Goal: Information Seeking & Learning: Compare options

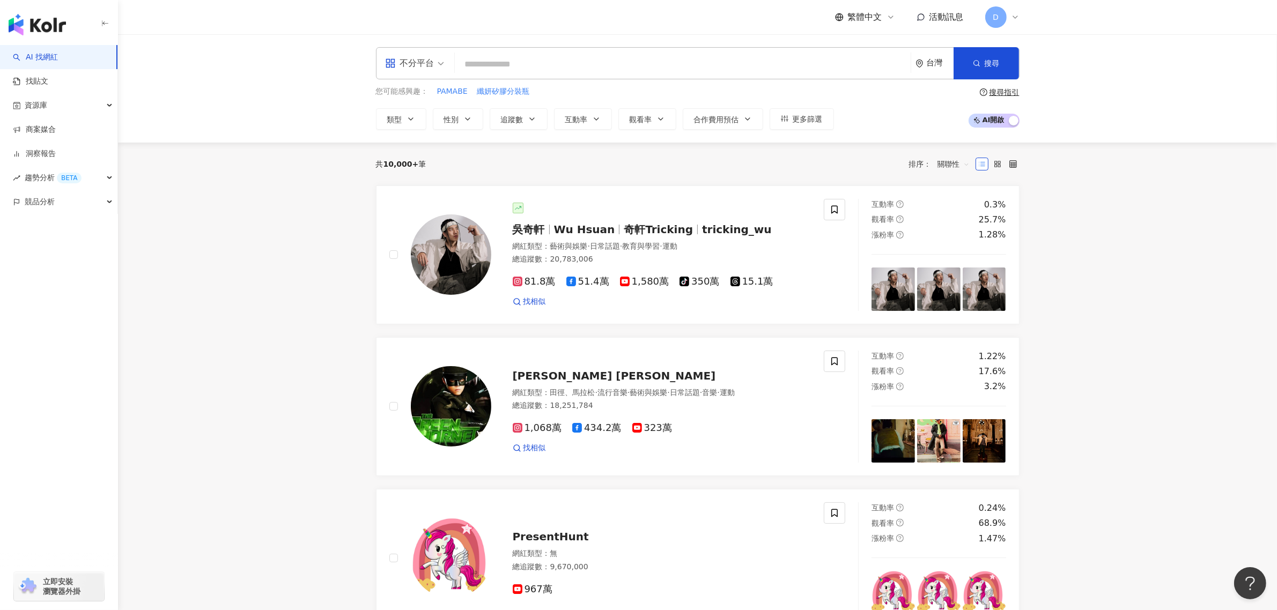
click at [521, 55] on input "search" at bounding box center [682, 64] width 447 height 20
type input "***"
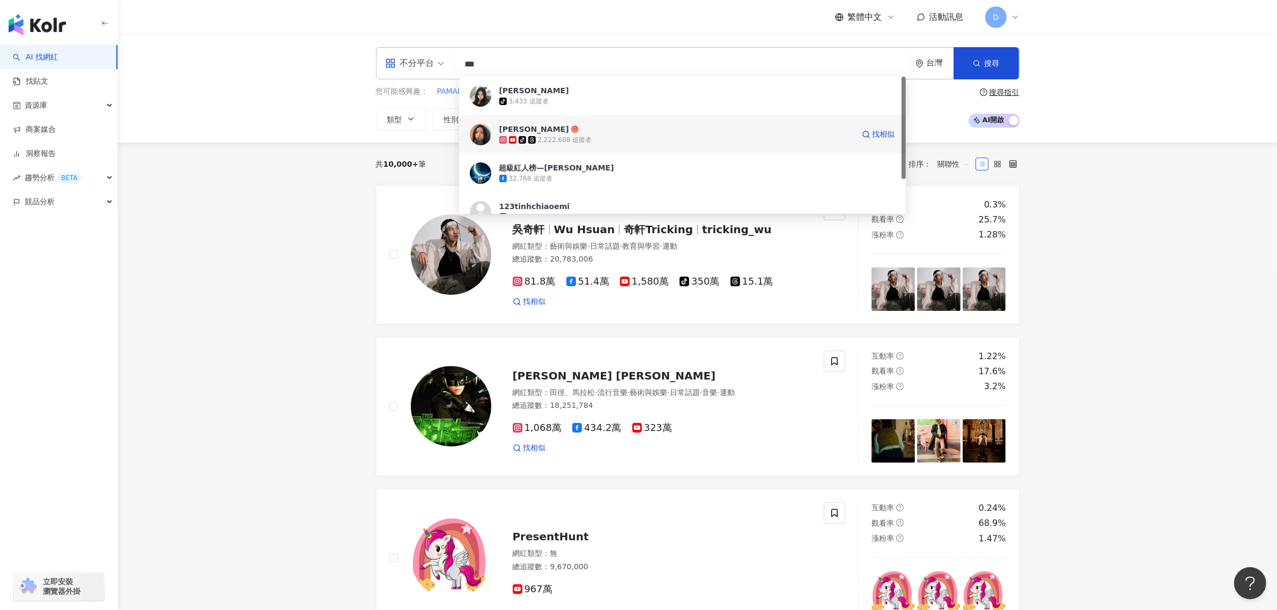
click at [607, 138] on div "tiktok-icon 2,222,608 追蹤者" at bounding box center [676, 140] width 354 height 11
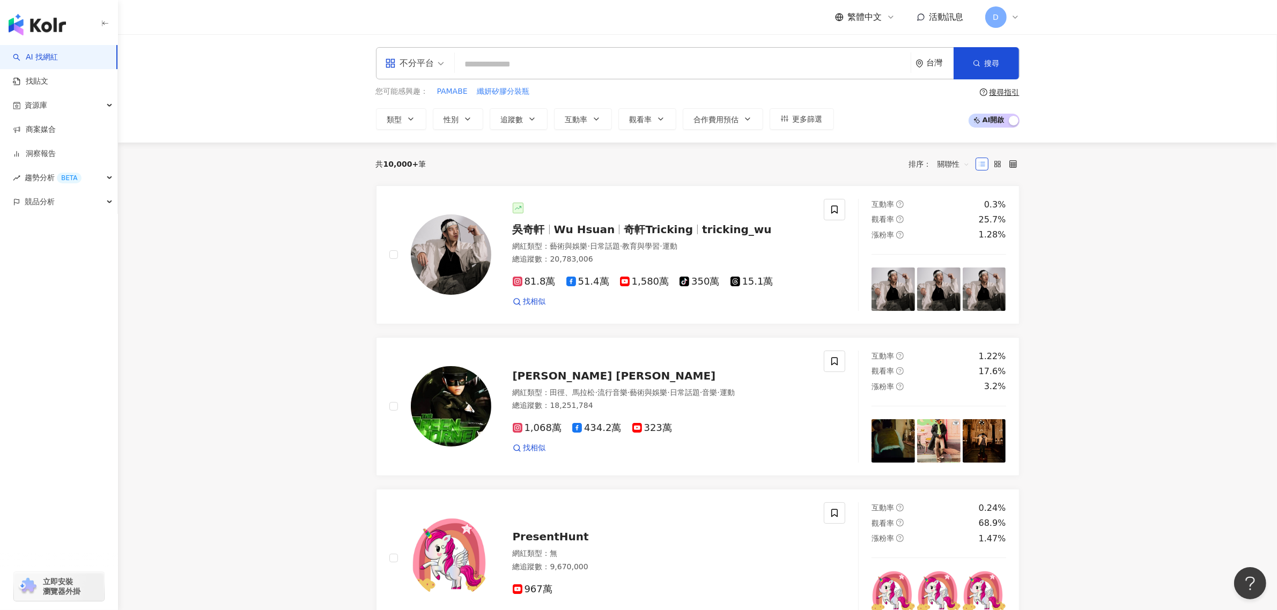
click at [513, 62] on input "search" at bounding box center [682, 64] width 447 height 20
paste input "**********"
type input "**********"
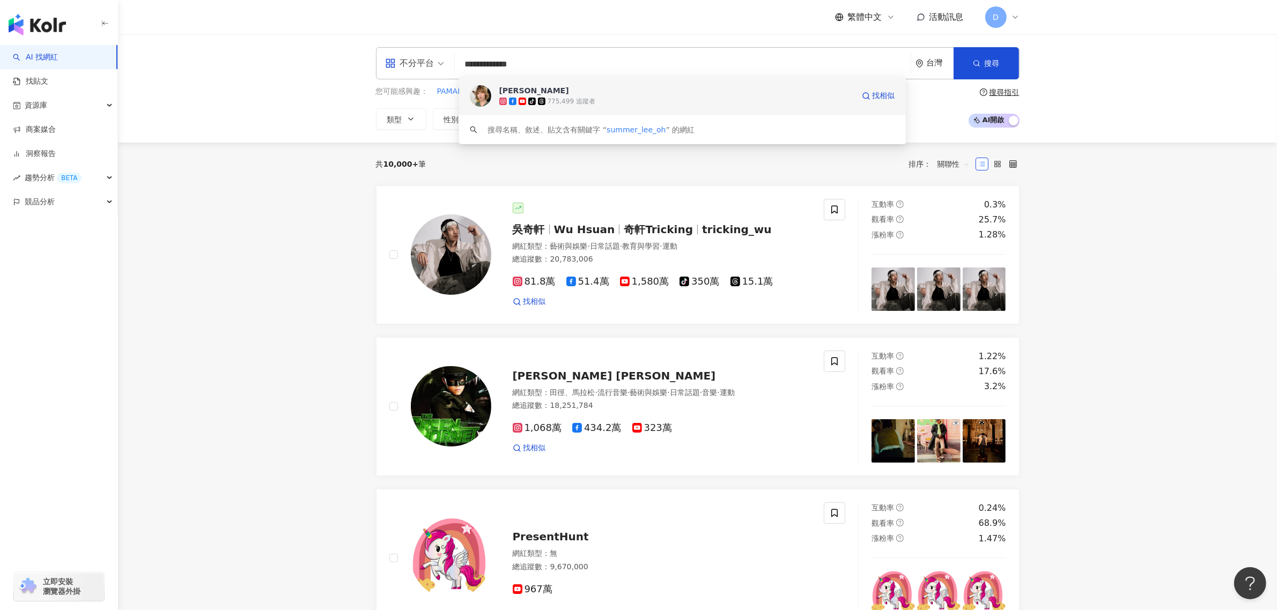
click at [549, 98] on div "775,499 追蹤者" at bounding box center [572, 101] width 48 height 9
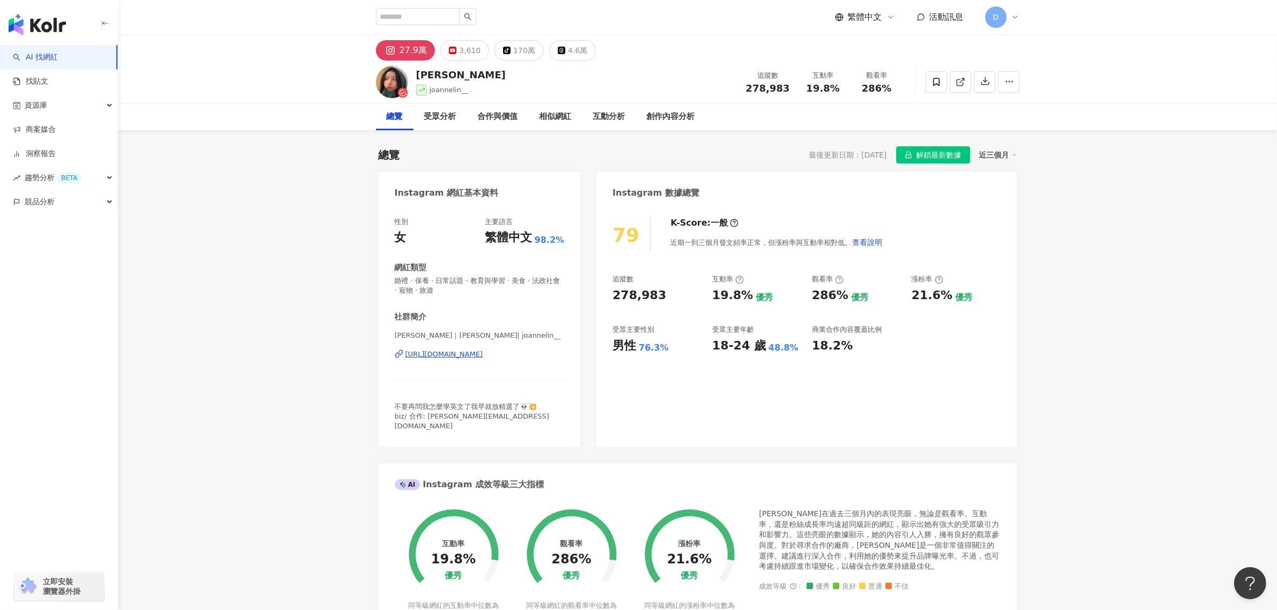
click at [475, 357] on div "https://www.instagram.com/joannelin__/" at bounding box center [444, 355] width 78 height 10
drag, startPoint x: 833, startPoint y: 86, endPoint x: 899, endPoint y: 87, distance: 66.0
click at [899, 87] on div "追蹤數 278,983 互動率 19.8% 觀看率 286%" at bounding box center [821, 82] width 164 height 32
click at [804, 84] on div "19.8%" at bounding box center [823, 88] width 41 height 11
drag, startPoint x: 801, startPoint y: 86, endPoint x: 898, endPoint y: 84, distance: 97.6
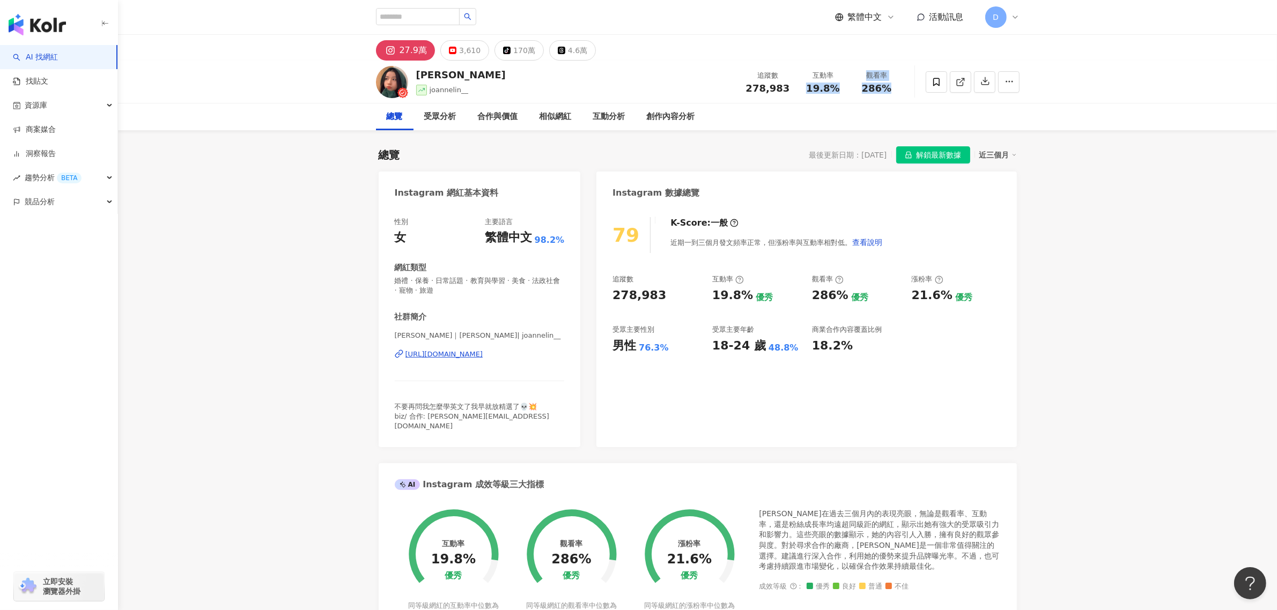
click at [898, 84] on div "追蹤數 278,983 互動率 19.8% 觀看率 286%" at bounding box center [821, 82] width 164 height 32
copy div "19.8% 觀看率 286%"
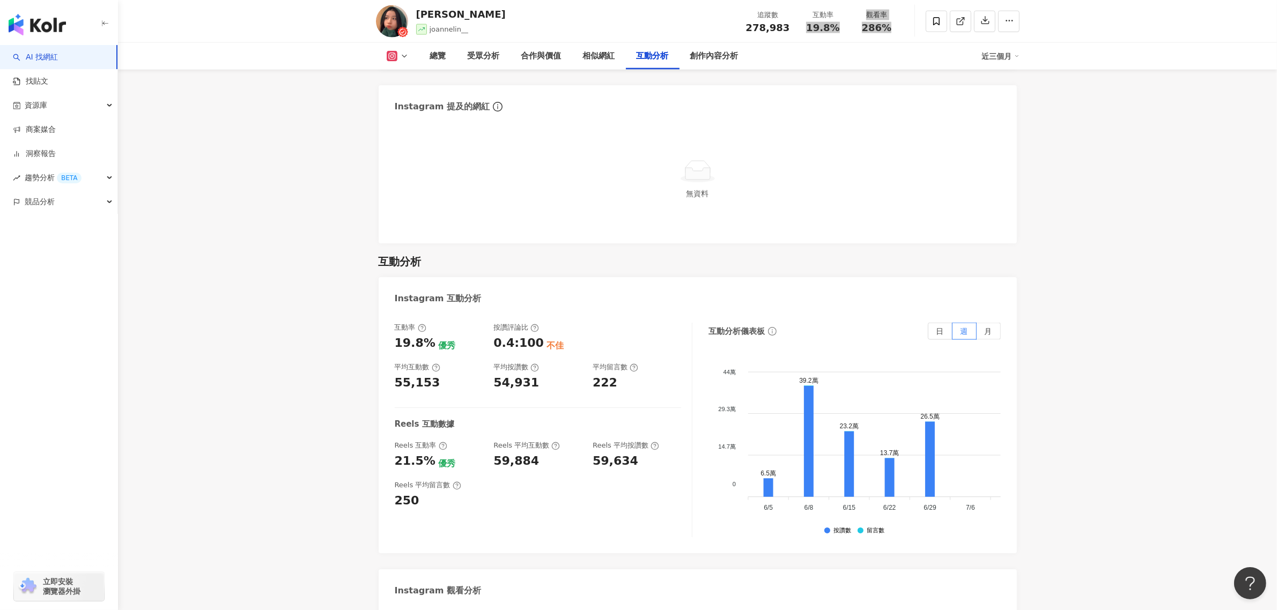
scroll to position [2145, 0]
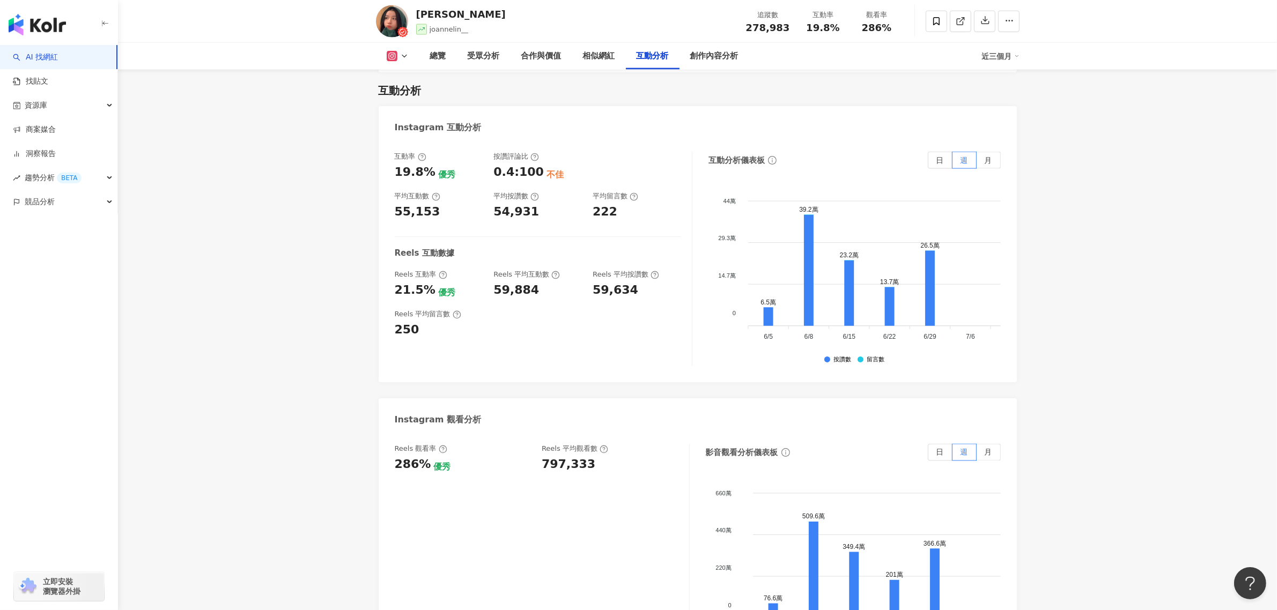
click at [593, 456] on div "797,333" at bounding box center [610, 464] width 137 height 17
click at [591, 456] on div "797,333" at bounding box center [610, 464] width 137 height 17
click at [569, 456] on div "797,333" at bounding box center [569, 464] width 54 height 17
click at [570, 456] on div "797,333" at bounding box center [569, 464] width 54 height 17
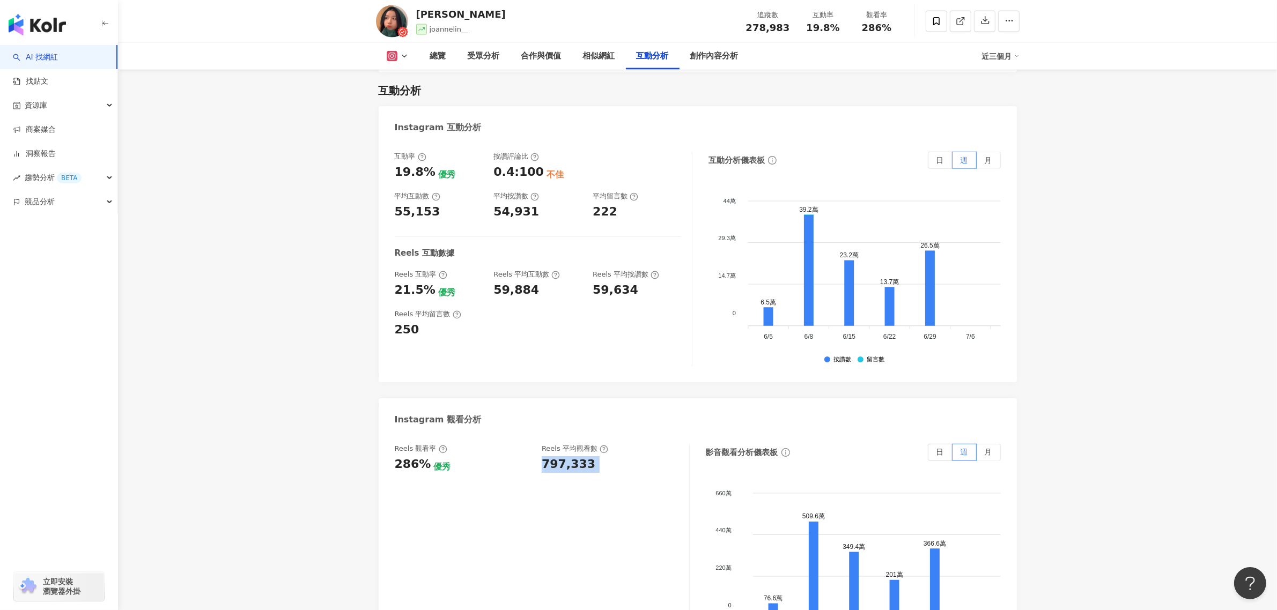
click at [570, 456] on div "797,333" at bounding box center [569, 464] width 54 height 17
copy div "797,333"
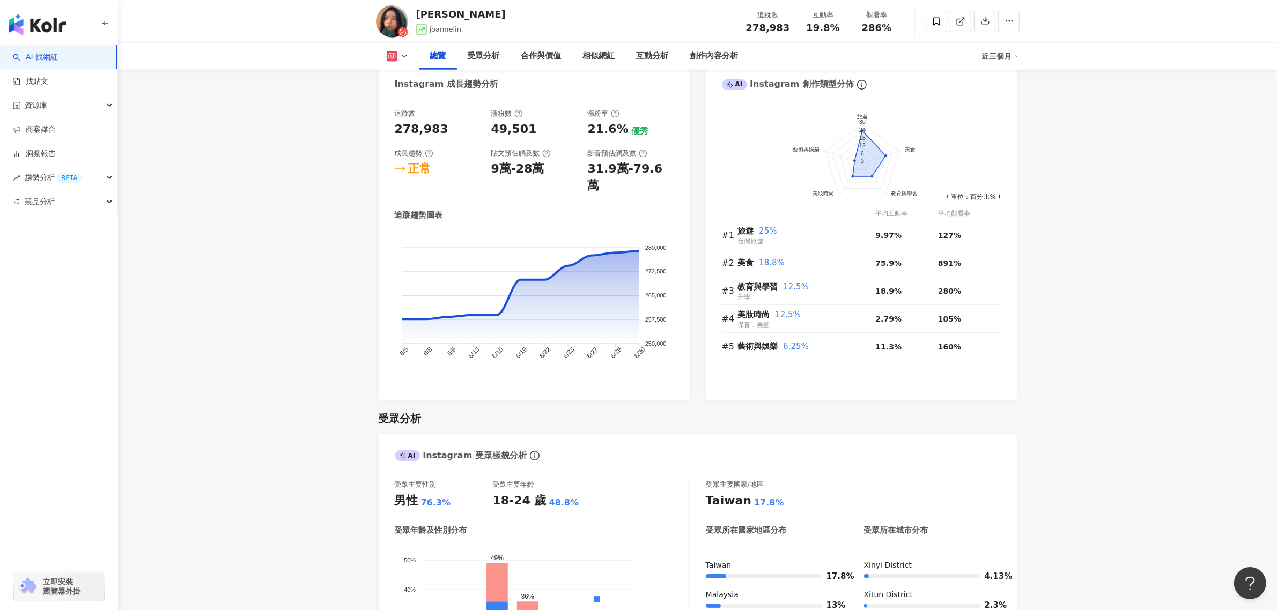
scroll to position [871, 0]
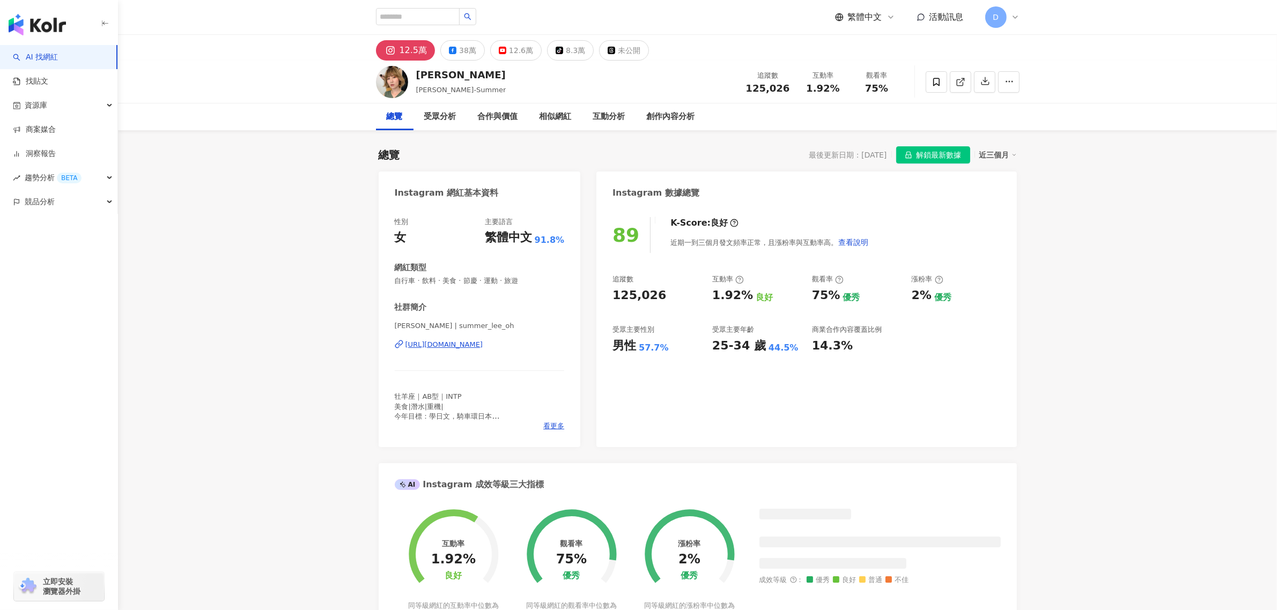
drag, startPoint x: 818, startPoint y: 94, endPoint x: 808, endPoint y: 92, distance: 10.3
click at [818, 94] on span "1.92%" at bounding box center [822, 88] width 33 height 11
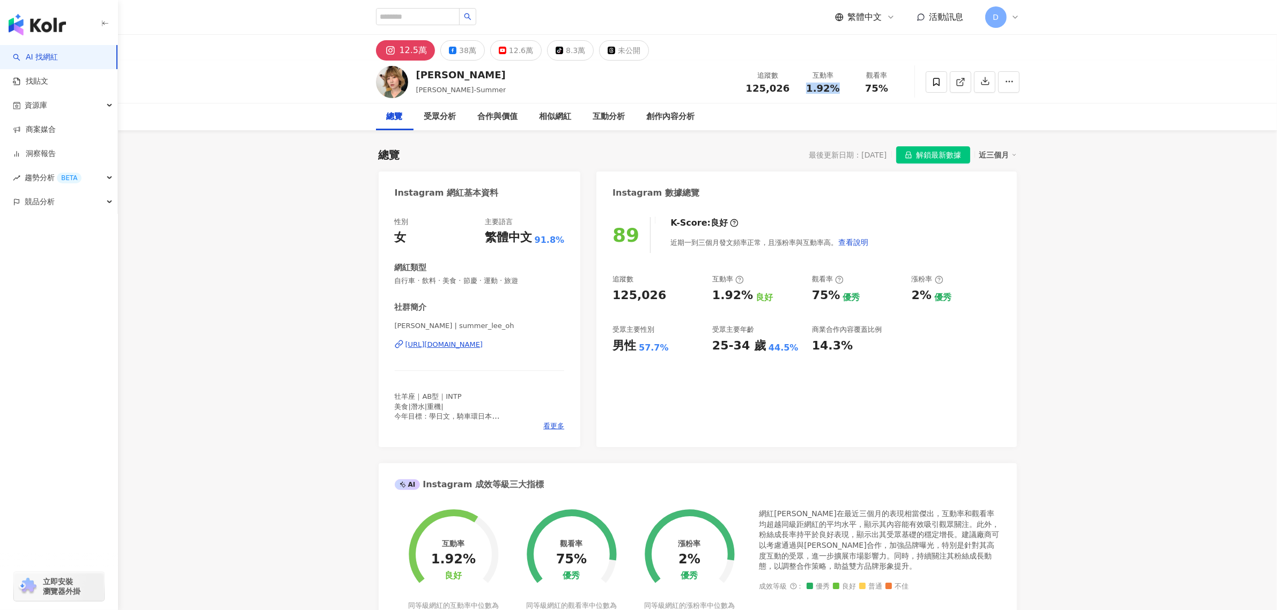
drag, startPoint x: 803, startPoint y: 92, endPoint x: 896, endPoint y: 100, distance: 93.1
click at [896, 100] on div "李懿 李懿-Summer 追蹤數 125,026 互動率 1.92% 觀看率 75%" at bounding box center [697, 82] width 686 height 42
copy span "1.92%"
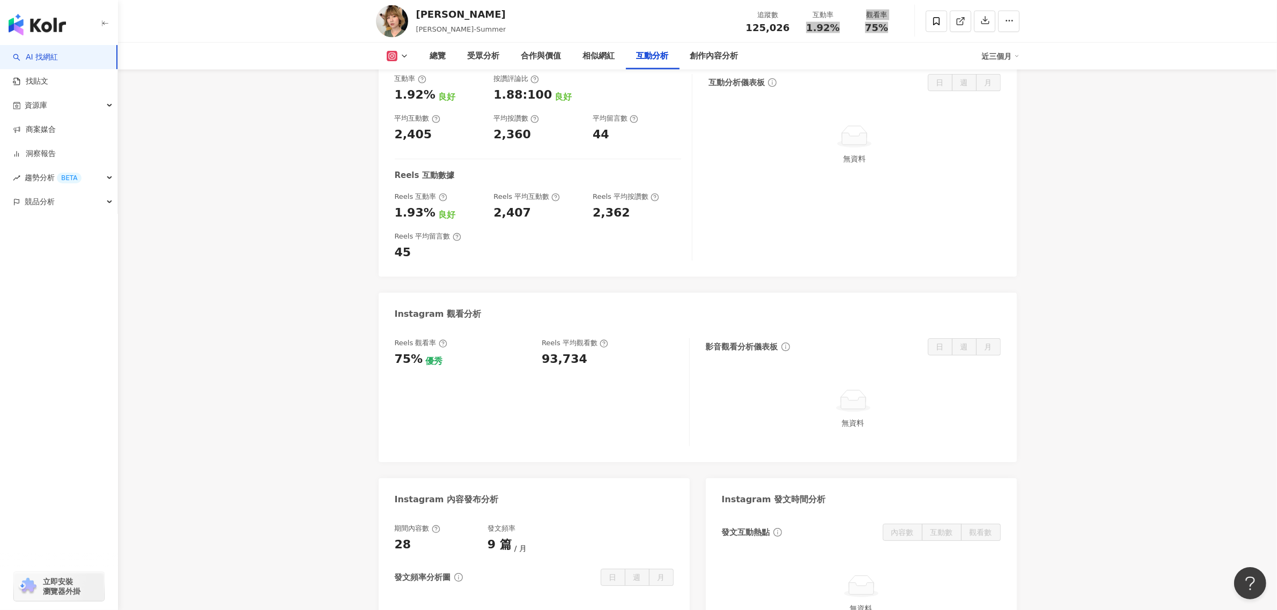
scroll to position [2212, 0]
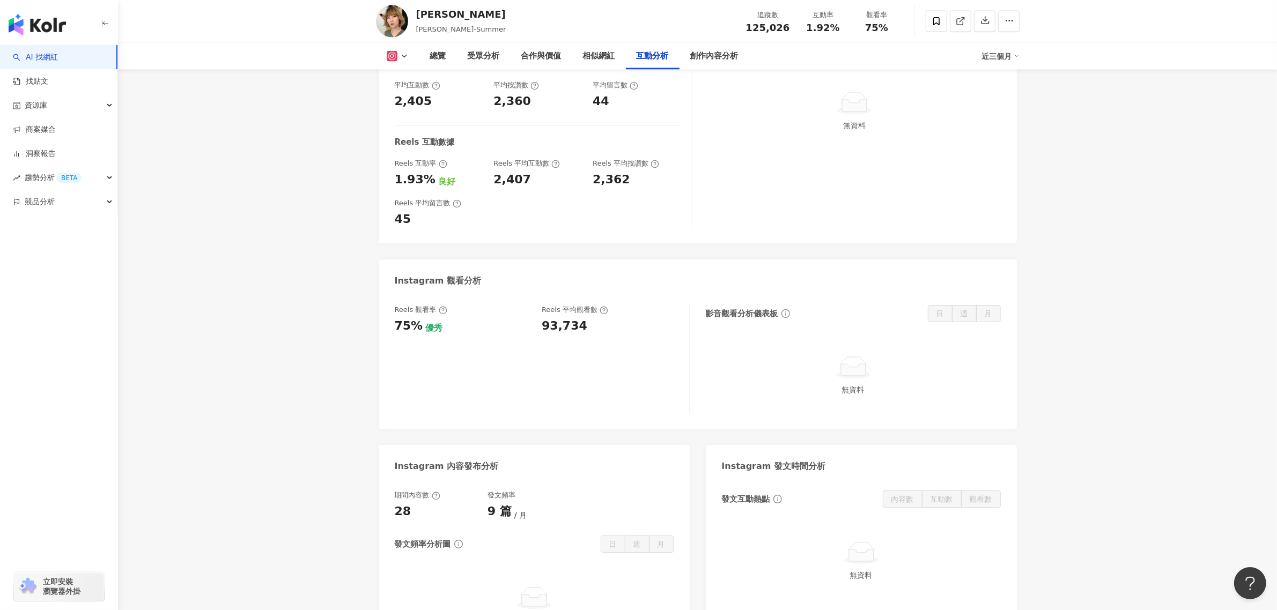
click at [542, 318] on div "93,734" at bounding box center [565, 326] width 46 height 17
copy div "93,734"
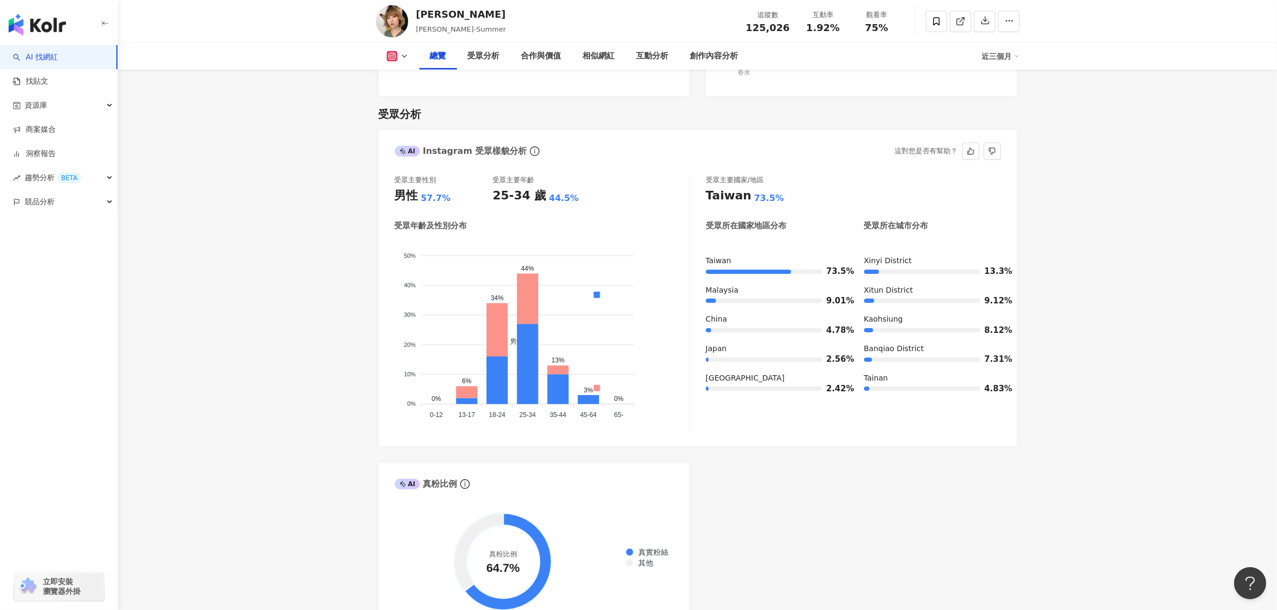
scroll to position [804, 0]
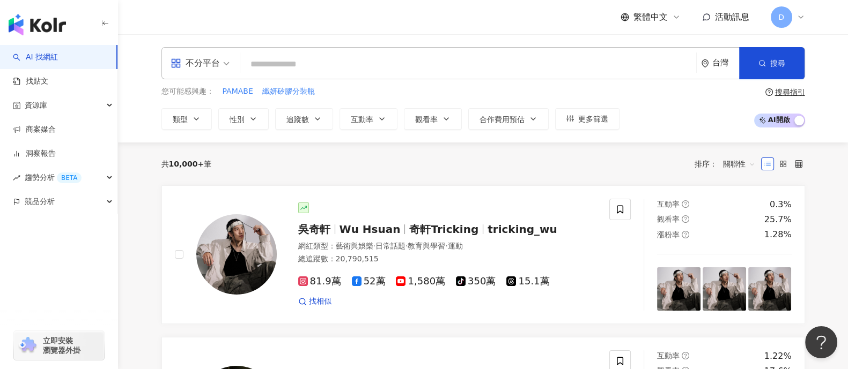
paste input "********"
type input "********"
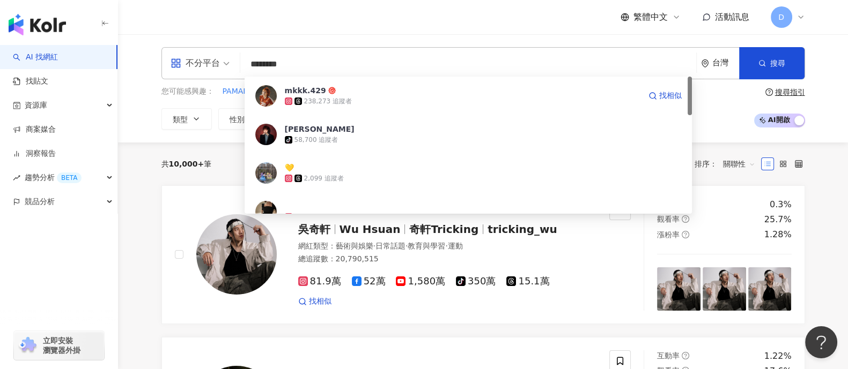
click at [343, 105] on div "238,273 追蹤者" at bounding box center [328, 101] width 48 height 9
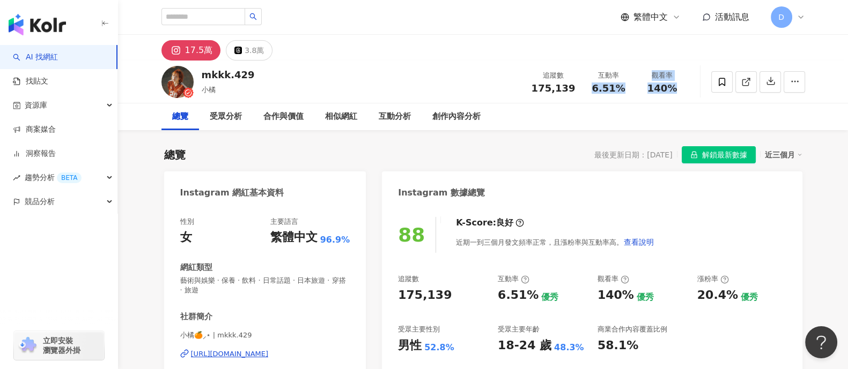
drag, startPoint x: 588, startPoint y: 91, endPoint x: 701, endPoint y: 82, distance: 113.5
click at [704, 82] on div "mkkk.429 小橘 追蹤數 175,139 互動率 6.51% 觀看率 140%" at bounding box center [483, 82] width 686 height 42
click at [540, 39] on div "17.5萬 3.8萬" at bounding box center [483, 48] width 686 height 26
drag, startPoint x: 625, startPoint y: 91, endPoint x: 588, endPoint y: 90, distance: 36.5
click at [588, 90] on div "6.51%" at bounding box center [608, 88] width 41 height 11
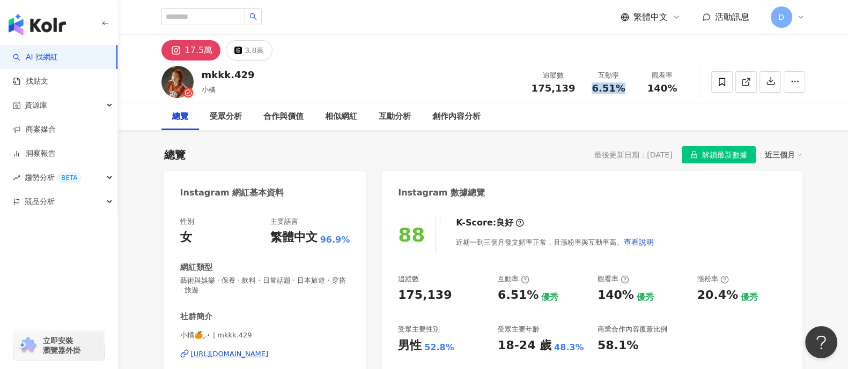
copy span "6.51%"
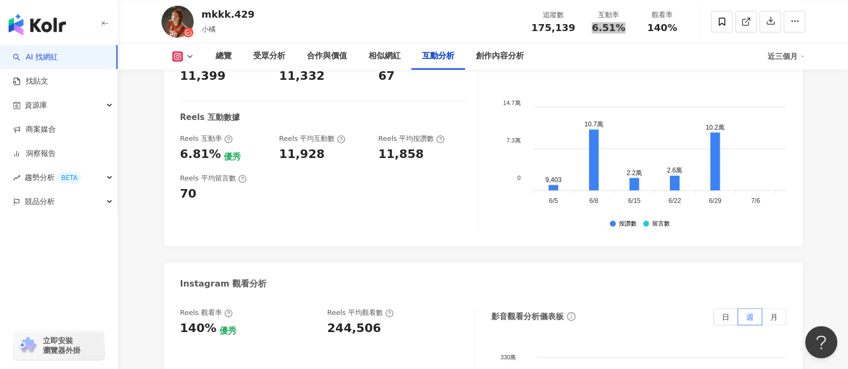
scroll to position [2413, 0]
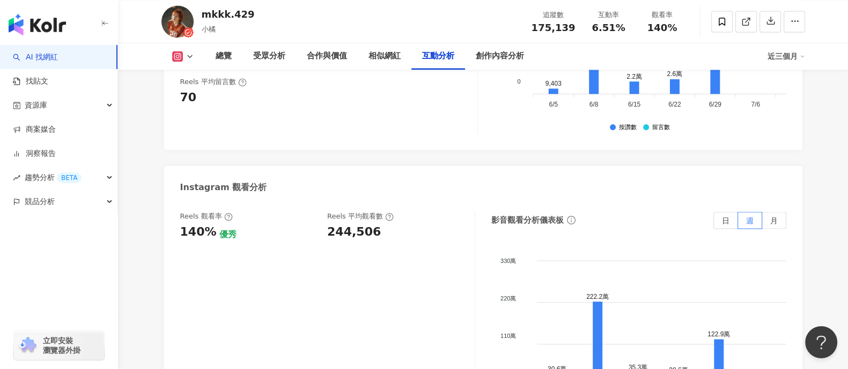
click at [342, 224] on div "244,506" at bounding box center [354, 232] width 54 height 17
click at [341, 224] on div "244,506" at bounding box center [354, 232] width 54 height 17
drag, startPoint x: 383, startPoint y: 204, endPoint x: 287, endPoint y: 213, distance: 97.0
click at [287, 213] on div "Reels 觀看率 140% 優秀 Reels 平均觀看數 244,506" at bounding box center [322, 226] width 284 height 29
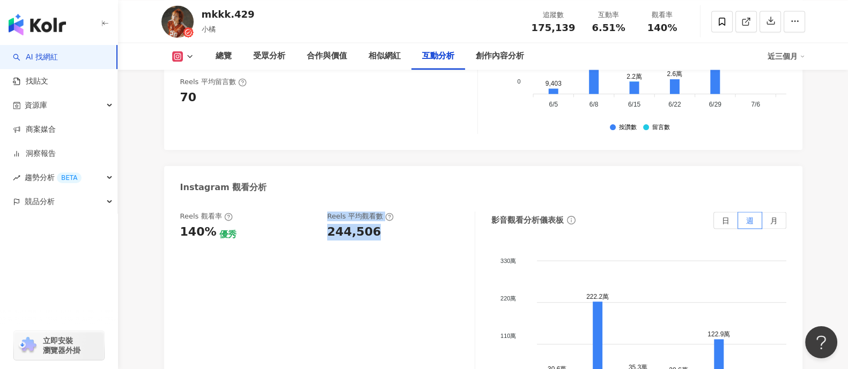
copy div "優秀 Reels 平均觀看數 244,506"
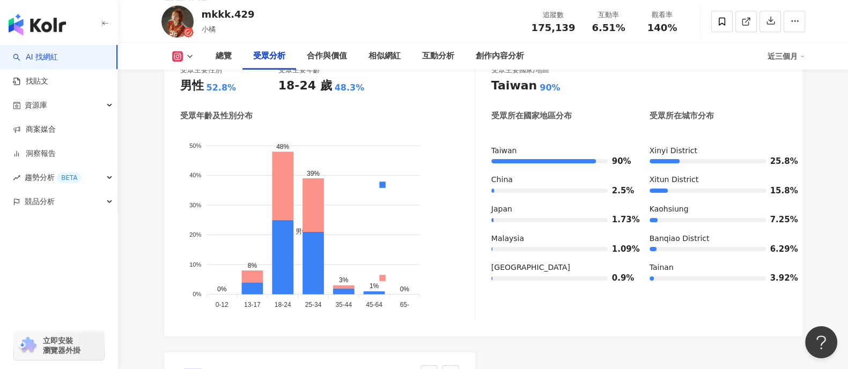
scroll to position [1005, 0]
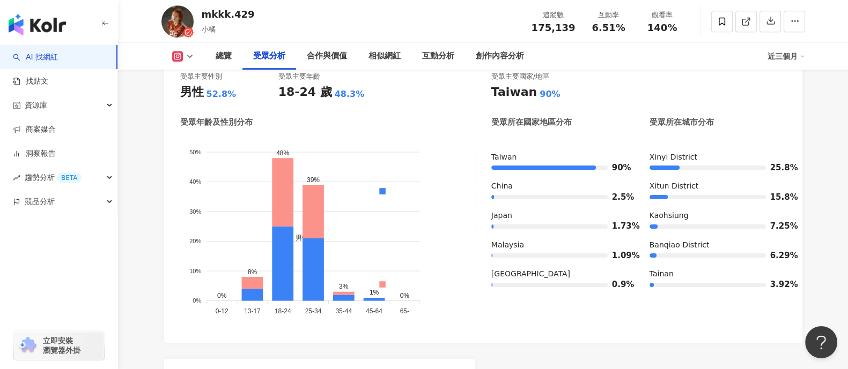
click at [204, 92] on div "男性 52.8%" at bounding box center [229, 92] width 98 height 17
drag, startPoint x: 206, startPoint y: 95, endPoint x: 257, endPoint y: 94, distance: 51.5
click at [257, 94] on div "男性 52.8%" at bounding box center [229, 92] width 98 height 17
copy div "52.8%"
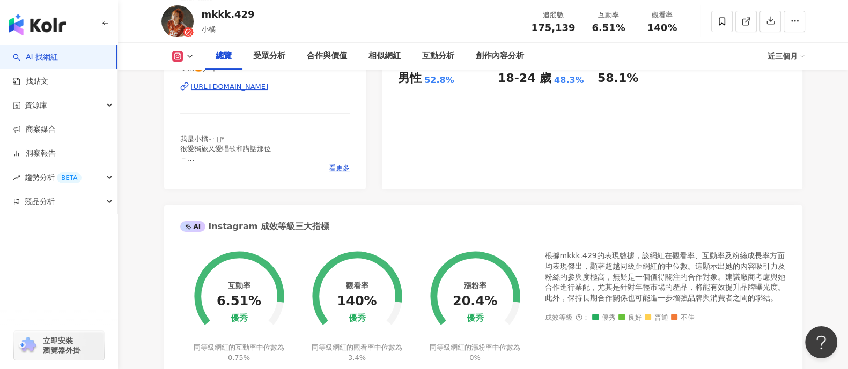
scroll to position [0, 0]
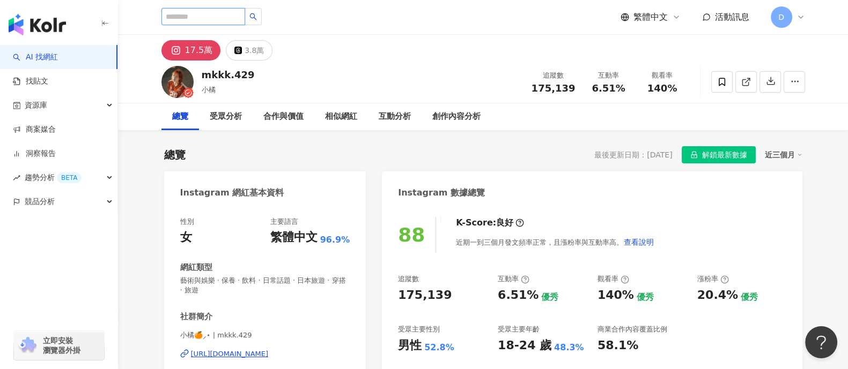
click at [245, 16] on input "search" at bounding box center [203, 16] width 84 height 17
paste input "**********"
type input "**********"
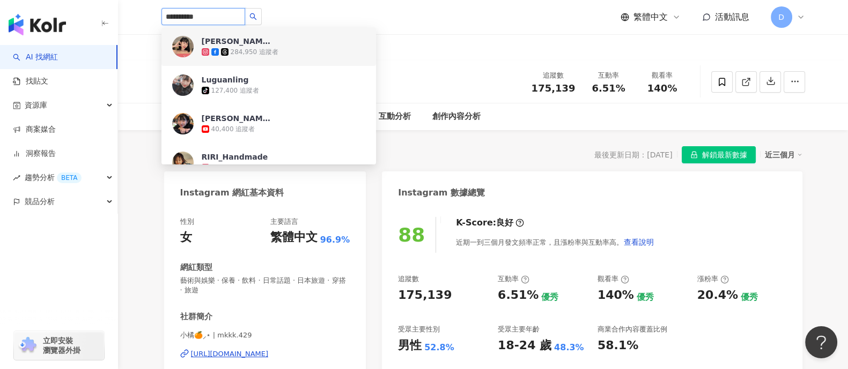
click at [239, 54] on div "284,950 追蹤者" at bounding box center [255, 52] width 48 height 9
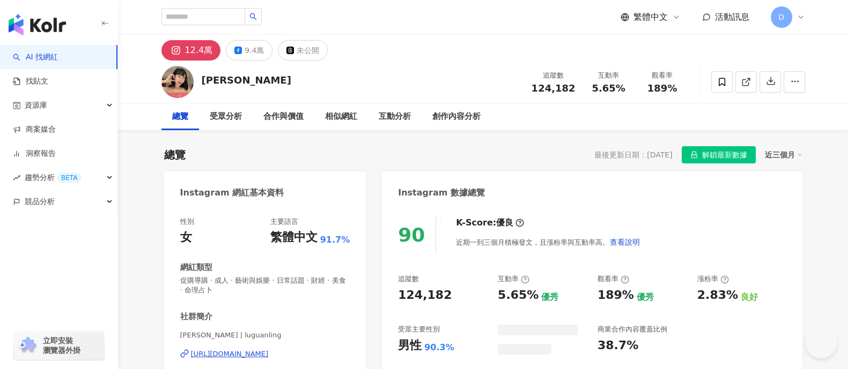
drag, startPoint x: 593, startPoint y: 89, endPoint x: 649, endPoint y: 86, distance: 56.4
click at [649, 86] on div "追蹤數 124,182 互動率 5.65% 觀看率 189%" at bounding box center [607, 82] width 164 height 32
click at [631, 92] on div "互動率 5.65%" at bounding box center [609, 81] width 54 height 23
click at [586, 90] on div "互動率 5.65%" at bounding box center [609, 81] width 54 height 23
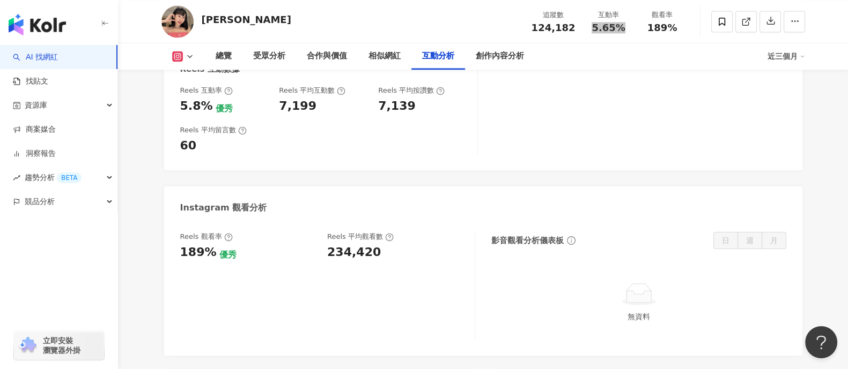
scroll to position [2212, 0]
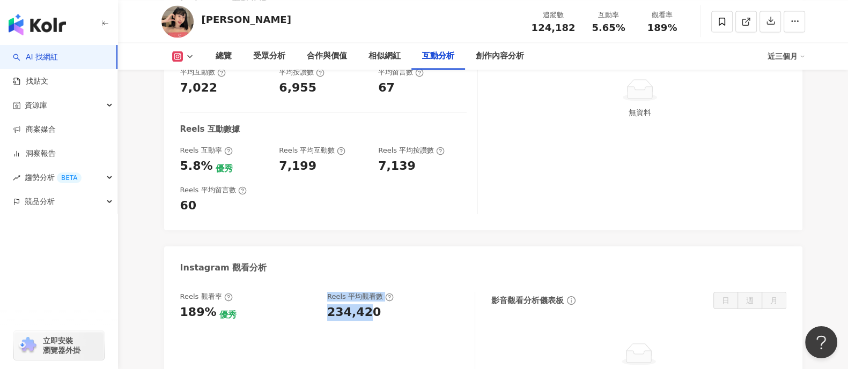
drag, startPoint x: 363, startPoint y: 312, endPoint x: 336, endPoint y: 320, distance: 27.6
click at [308, 320] on div "Reels 觀看率 189% 優秀 [PERSON_NAME] 平均觀看數 234,420" at bounding box center [322, 306] width 284 height 29
drag, startPoint x: 373, startPoint y: 316, endPoint x: 330, endPoint y: 319, distance: 43.0
click at [330, 319] on div "234,420" at bounding box center [354, 313] width 54 height 17
copy div "234,420"
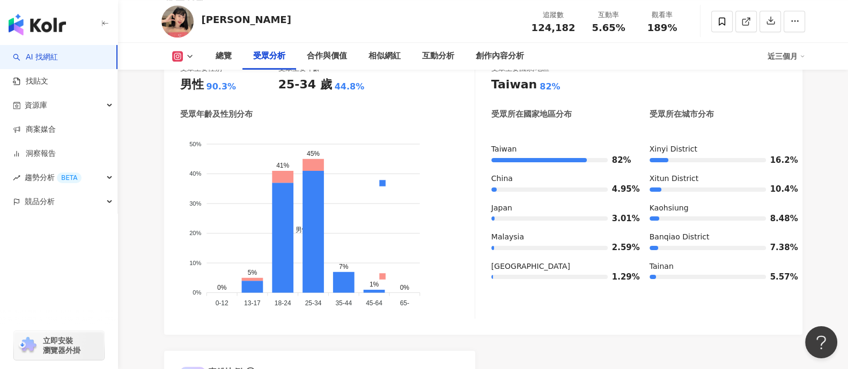
scroll to position [0, 0]
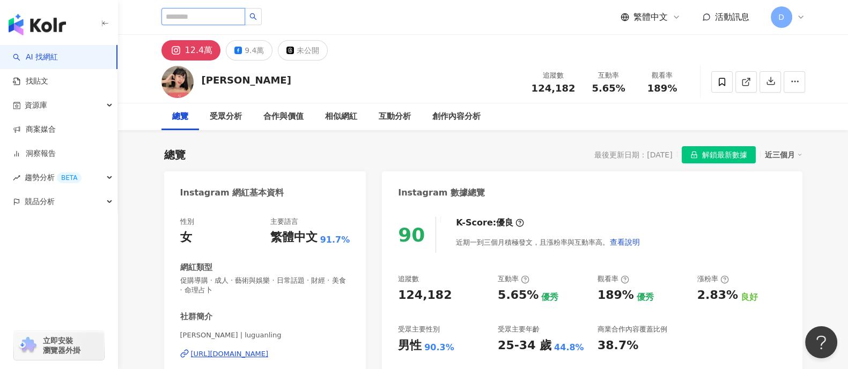
click at [240, 16] on input "search" at bounding box center [203, 16] width 84 height 17
paste input "********"
type input "********"
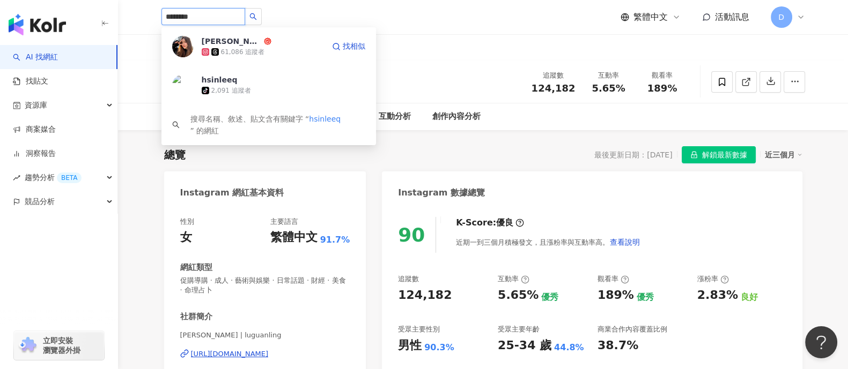
click at [223, 55] on div "61,086 追蹤者" at bounding box center [243, 52] width 44 height 9
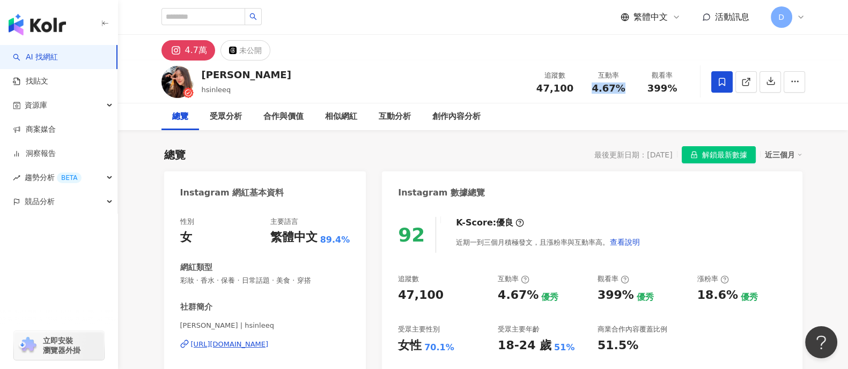
drag, startPoint x: 592, startPoint y: 88, endPoint x: 620, endPoint y: 73, distance: 32.1
click at [625, 92] on div "4.67%" at bounding box center [608, 88] width 41 height 11
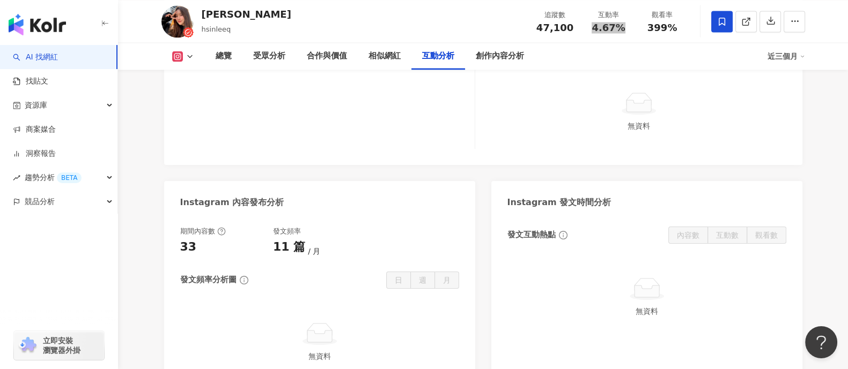
scroll to position [2212, 0]
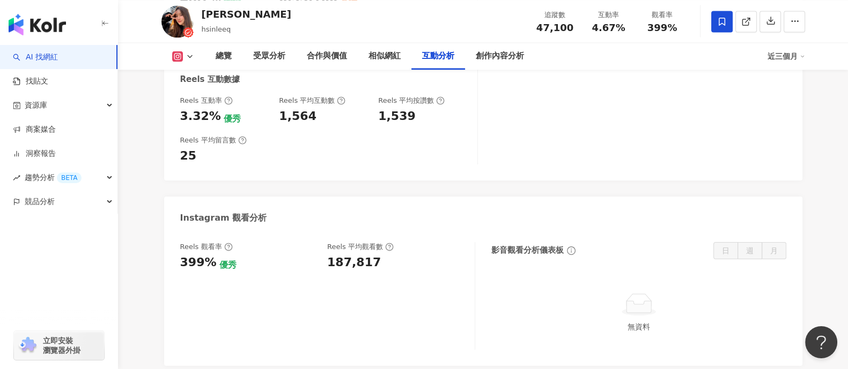
click at [334, 255] on div "187,817" at bounding box center [354, 263] width 54 height 17
click at [335, 255] on div "187,817" at bounding box center [354, 263] width 54 height 17
copy div "187,817"
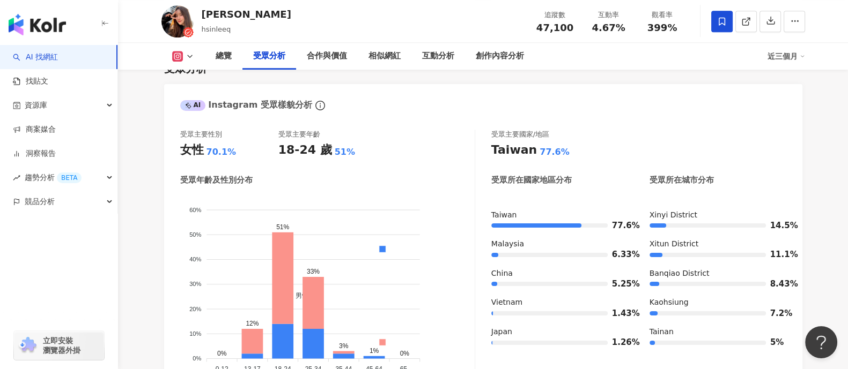
scroll to position [0, 0]
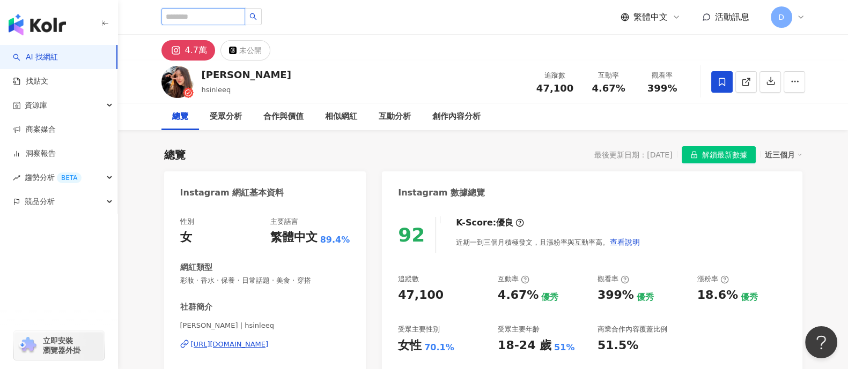
click at [230, 19] on input "search" at bounding box center [203, 16] width 84 height 17
paste input "*********"
type input "*********"
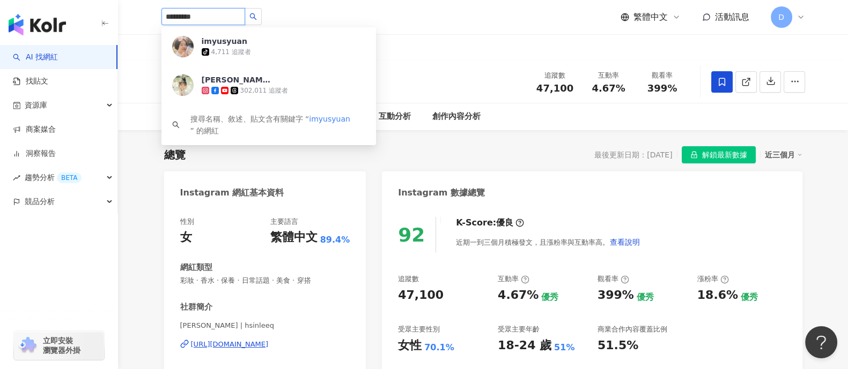
click at [268, 59] on div "imyusyuan tiktok-icon 4,711 追蹤者" at bounding box center [268, 46] width 214 height 39
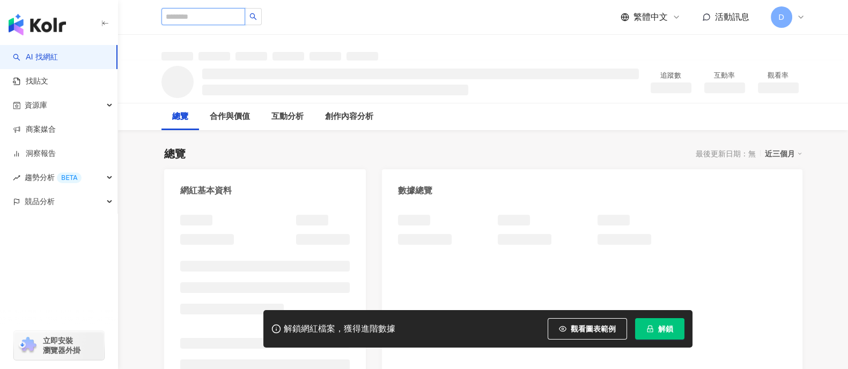
click at [231, 20] on input "search" at bounding box center [203, 16] width 84 height 17
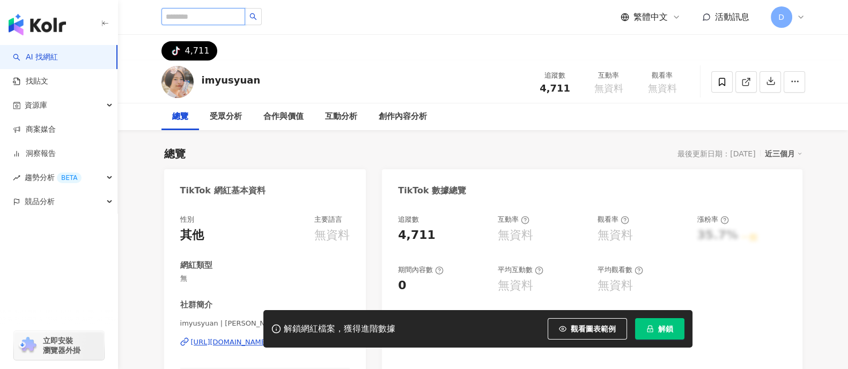
paste input "*********"
type input "*********"
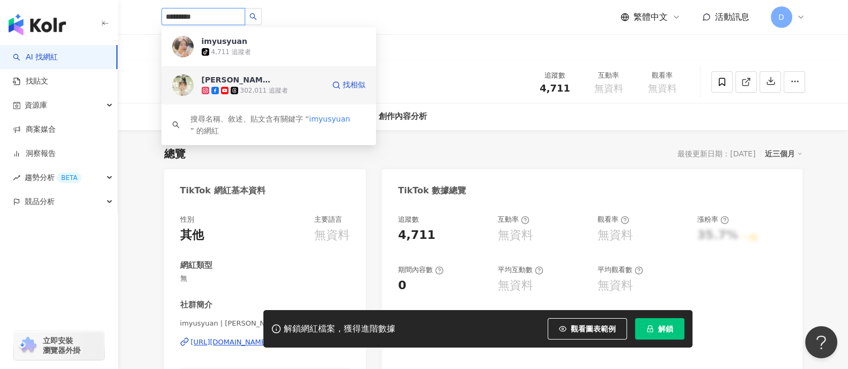
click at [224, 85] on div "302,011 追蹤者" at bounding box center [263, 90] width 122 height 11
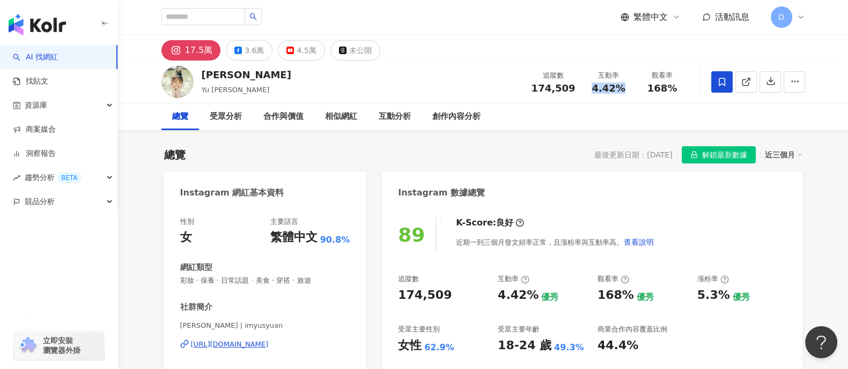
drag, startPoint x: 589, startPoint y: 90, endPoint x: 635, endPoint y: 92, distance: 46.2
click at [634, 91] on div "互動率 4.42%" at bounding box center [609, 81] width 54 height 23
copy span "4.42%"
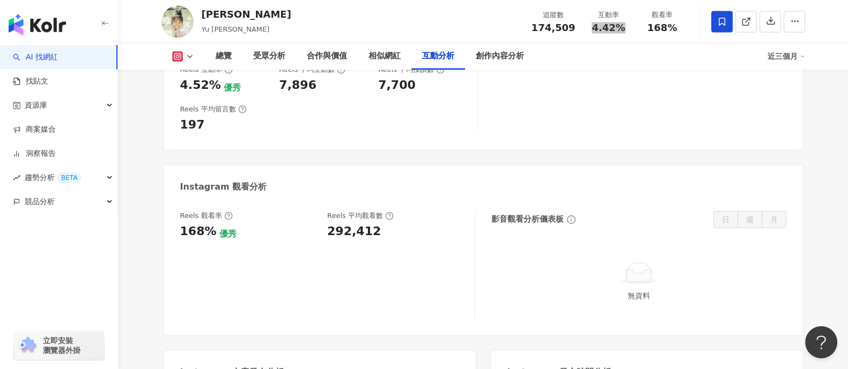
scroll to position [2212, 0]
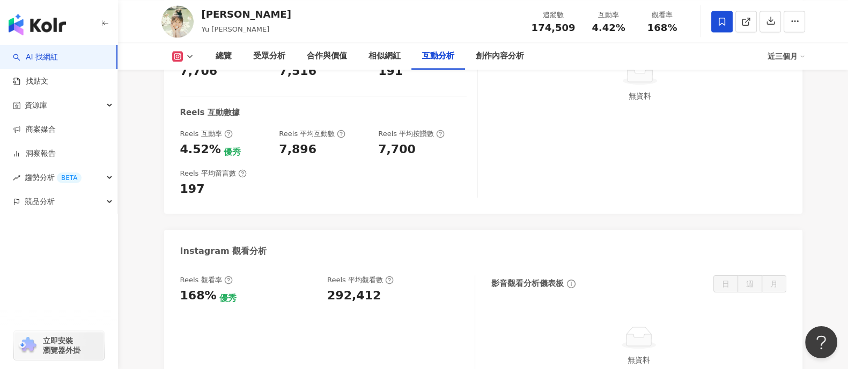
click at [365, 288] on div "292,412" at bounding box center [354, 296] width 54 height 17
copy div "292,412"
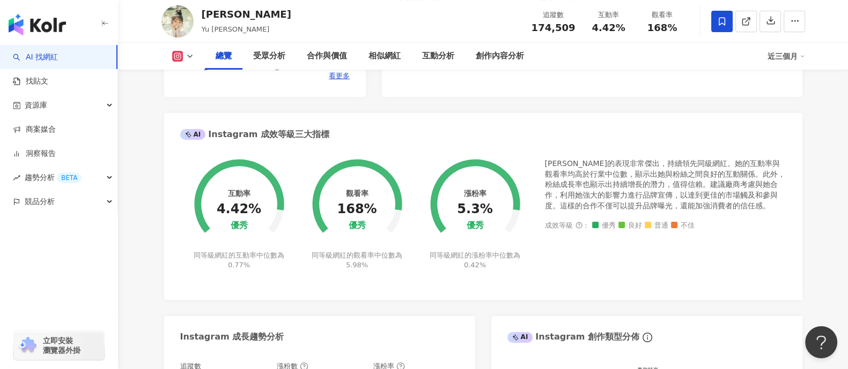
scroll to position [0, 0]
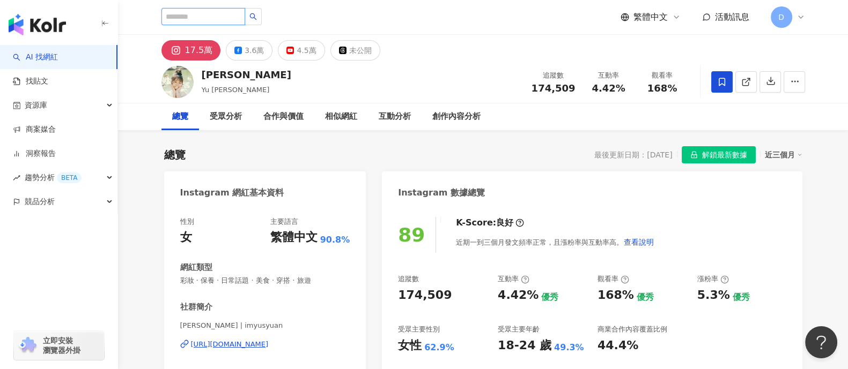
click at [245, 19] on input "search" at bounding box center [203, 16] width 84 height 17
paste input "*********"
type input "*********"
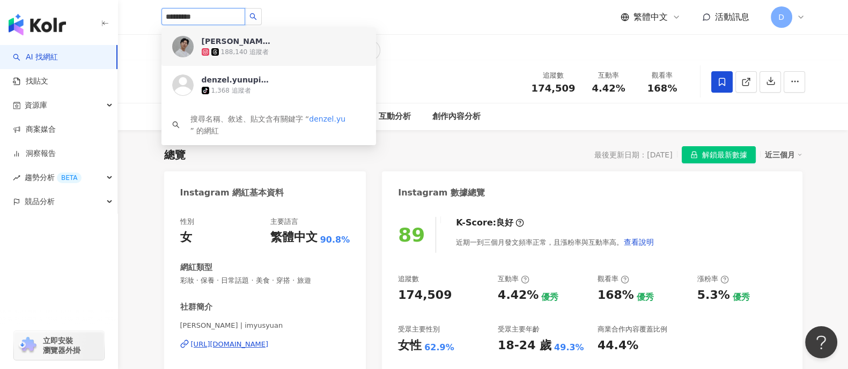
click at [253, 55] on div "188,140 追蹤者" at bounding box center [245, 52] width 48 height 9
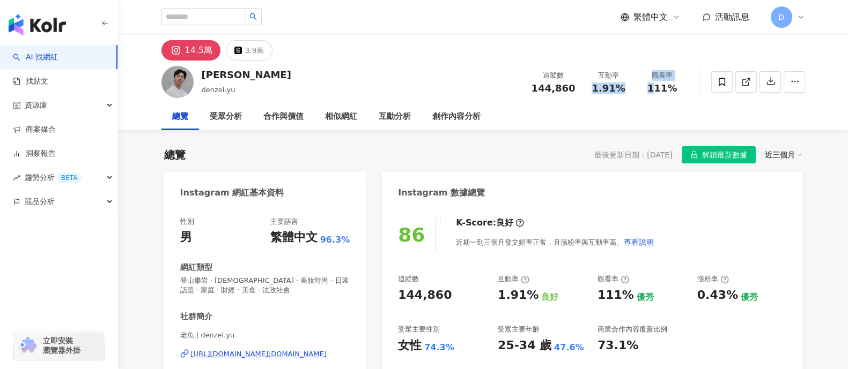
click at [654, 91] on div "追蹤數 144,860 互動率 1.91% 觀看率 111%" at bounding box center [607, 82] width 164 height 32
click at [626, 87] on div "1.91%" at bounding box center [608, 88] width 41 height 11
click at [627, 86] on div "1.91%" at bounding box center [608, 88] width 41 height 11
click at [614, 87] on span "1.91%" at bounding box center [607, 88] width 33 height 11
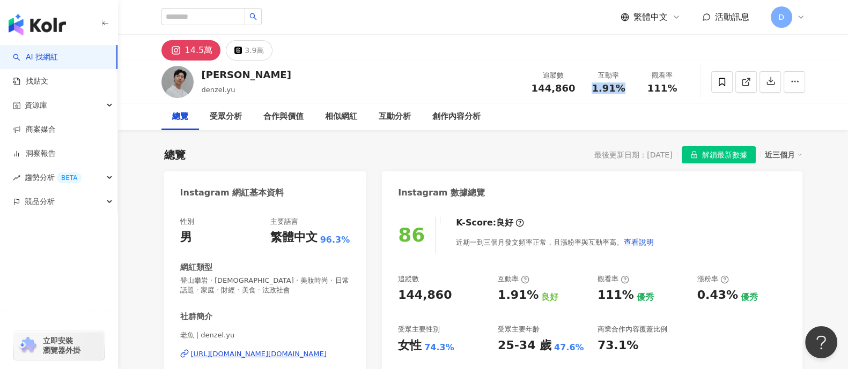
click at [614, 87] on span "1.91%" at bounding box center [607, 88] width 33 height 11
copy span "1.91%"
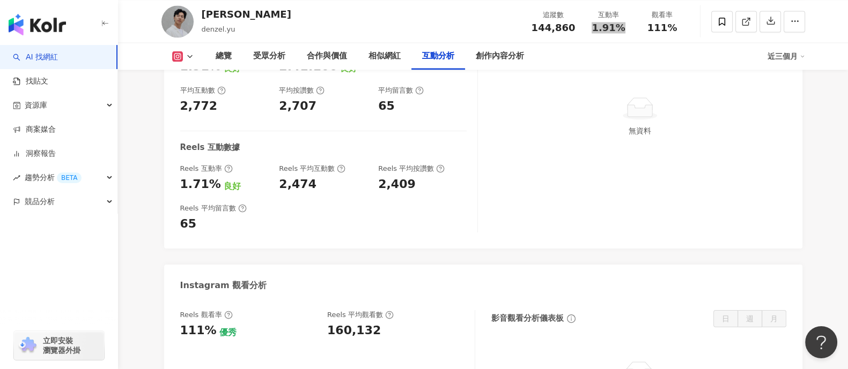
scroll to position [2279, 0]
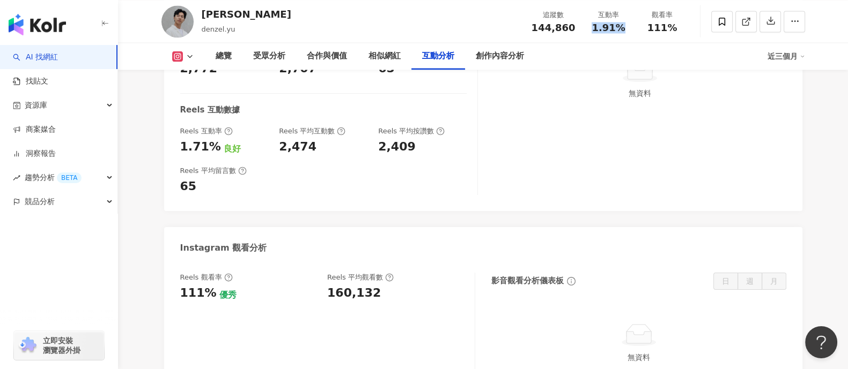
click at [351, 285] on div "160,132" at bounding box center [354, 293] width 54 height 17
click at [361, 285] on div "160,132" at bounding box center [354, 293] width 54 height 17
click at [363, 285] on div "160,132" at bounding box center [354, 293] width 54 height 17
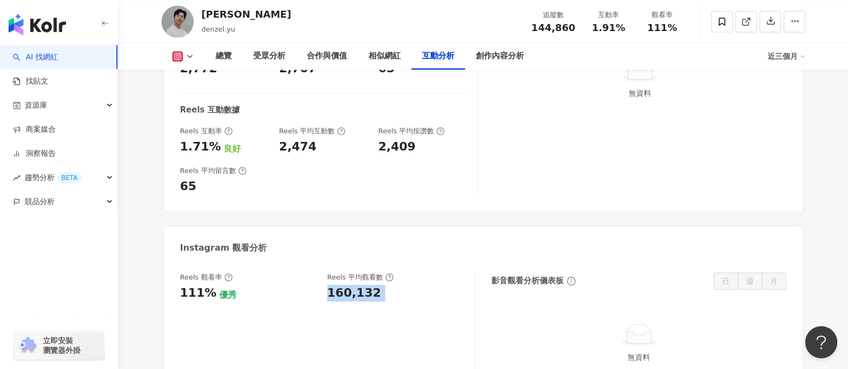
click at [363, 285] on div "160,132" at bounding box center [354, 293] width 54 height 17
copy div "160,132"
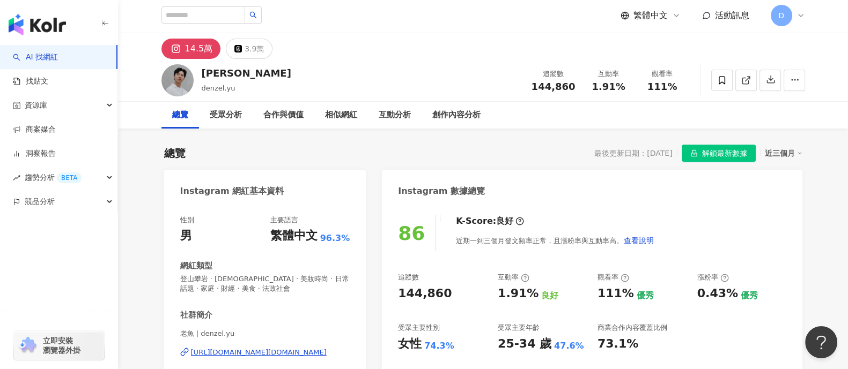
scroll to position [0, 0]
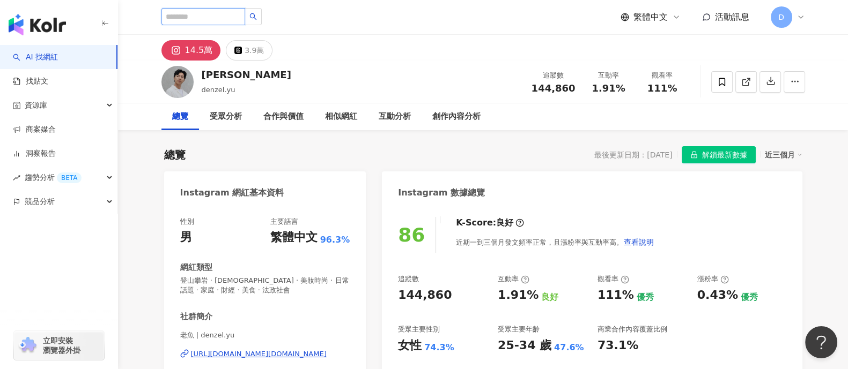
click at [230, 14] on input "search" at bounding box center [203, 16] width 84 height 17
paste input "*******"
type input "*******"
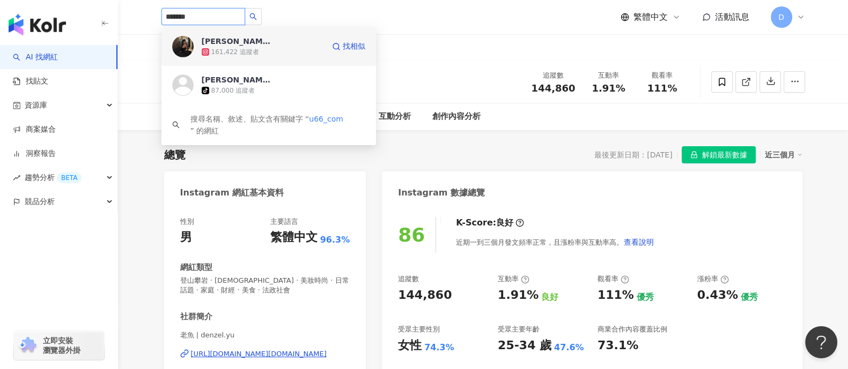
click at [249, 47] on div "161,422 追蹤者" at bounding box center [263, 52] width 122 height 11
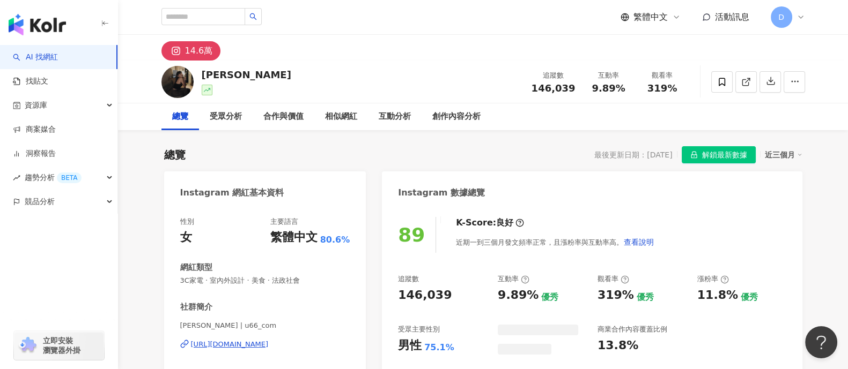
click at [602, 92] on span "9.89%" at bounding box center [607, 88] width 33 height 11
click at [605, 94] on span "9.89%" at bounding box center [607, 88] width 33 height 11
click at [606, 85] on span "9.89%" at bounding box center [607, 88] width 33 height 11
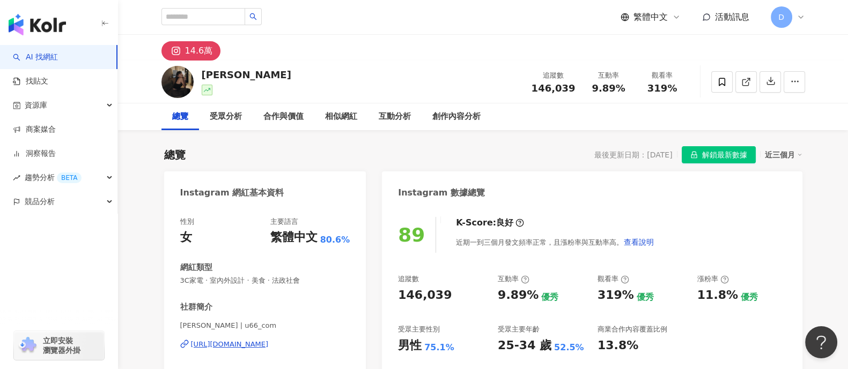
click at [606, 85] on span "9.89%" at bounding box center [607, 88] width 33 height 11
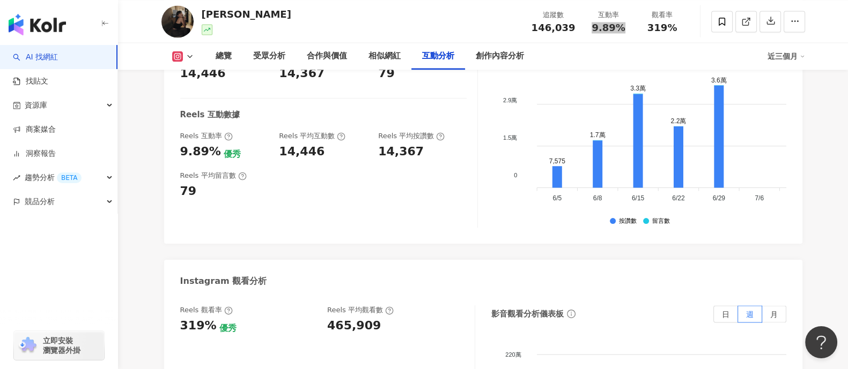
scroll to position [2279, 0]
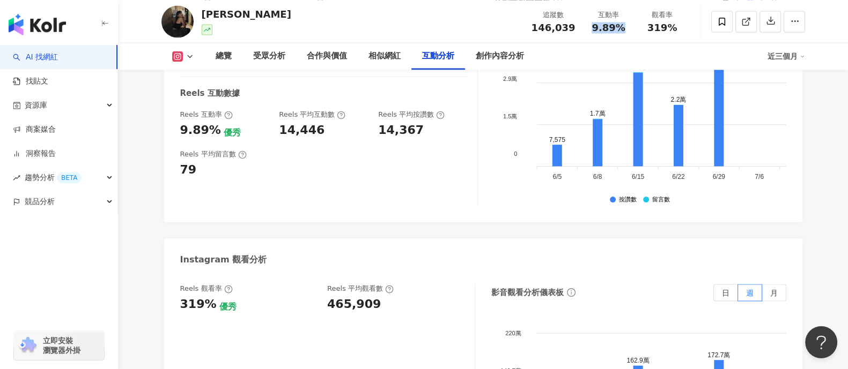
click at [352, 297] on div "465,909" at bounding box center [354, 305] width 54 height 17
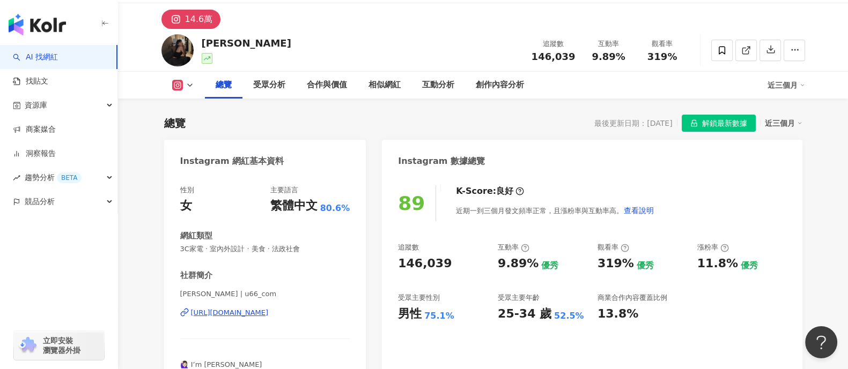
scroll to position [0, 0]
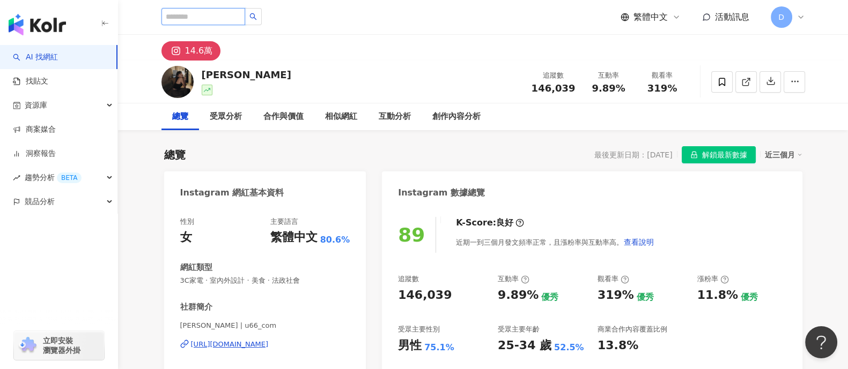
click at [225, 19] on input "search" at bounding box center [203, 16] width 84 height 17
paste input "**********"
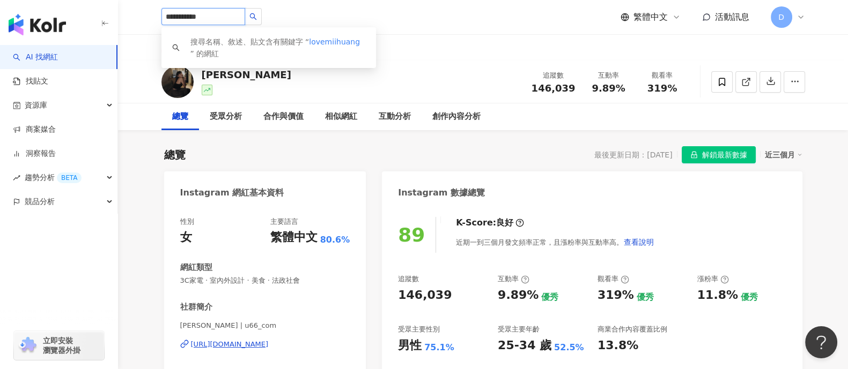
type input "**********"
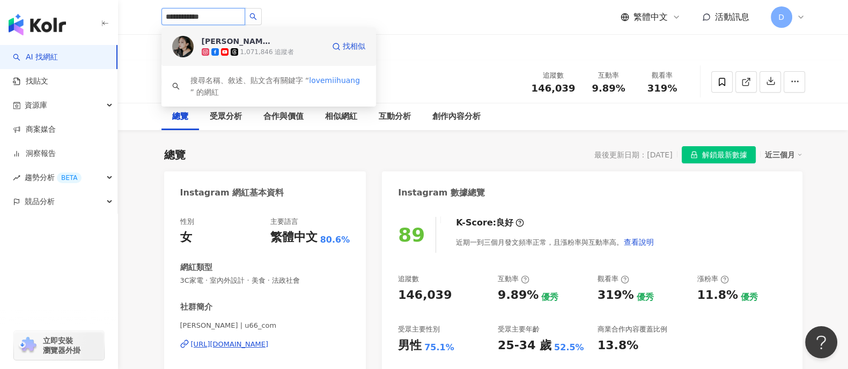
click at [229, 37] on span "黃小米" at bounding box center [237, 41] width 70 height 11
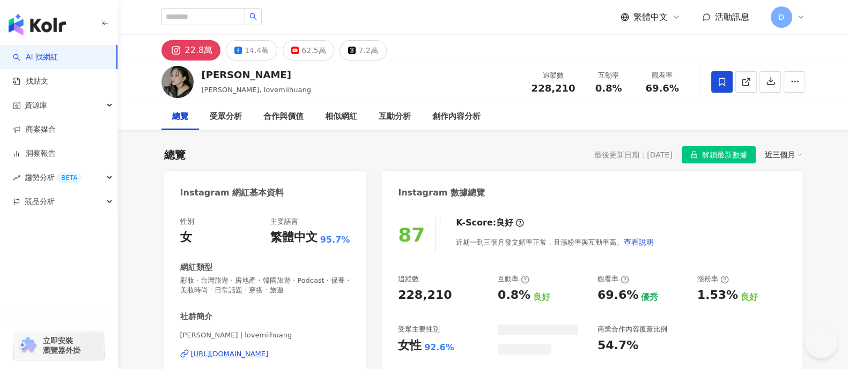
drag, startPoint x: 598, startPoint y: 87, endPoint x: 623, endPoint y: 88, distance: 24.2
click at [619, 87] on span "0.8%" at bounding box center [608, 88] width 27 height 11
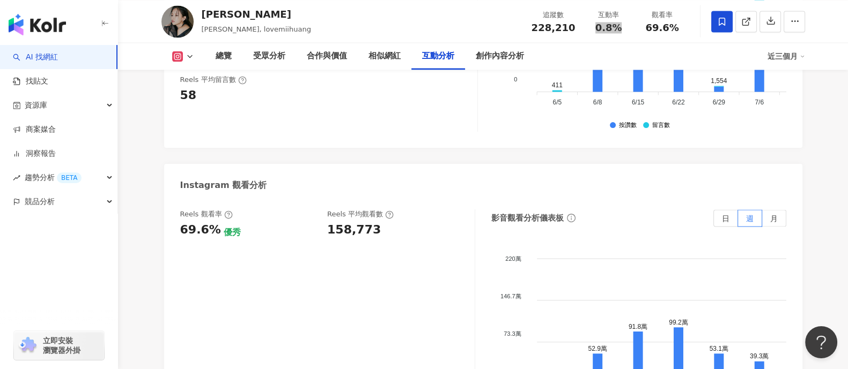
scroll to position [2480, 0]
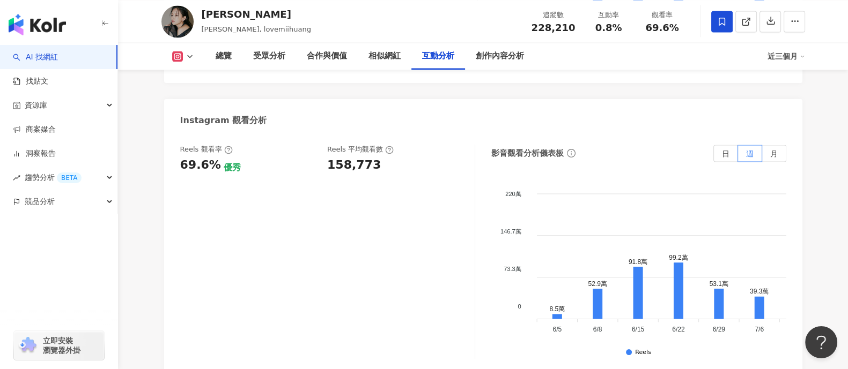
click at [358, 164] on div "158,773" at bounding box center [354, 165] width 54 height 17
click at [359, 164] on div "158,773" at bounding box center [354, 165] width 54 height 17
copy div "158,773"
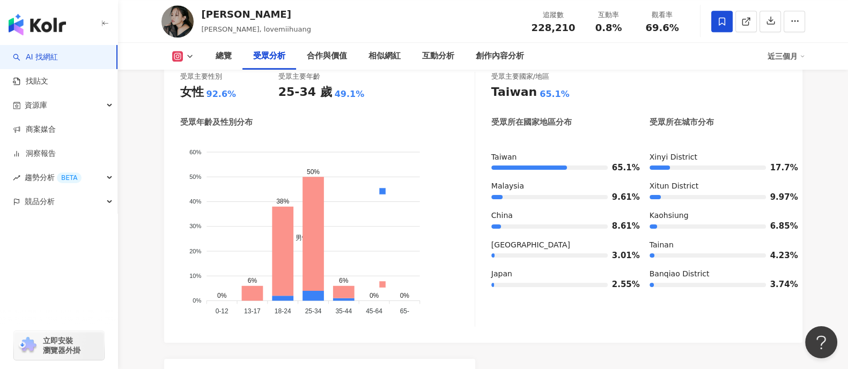
scroll to position [0, 0]
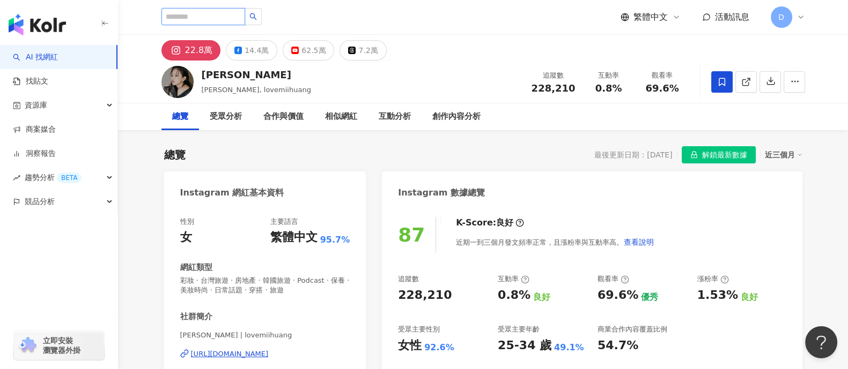
click at [212, 9] on input "search" at bounding box center [203, 16] width 84 height 17
paste input "**********"
type input "**********"
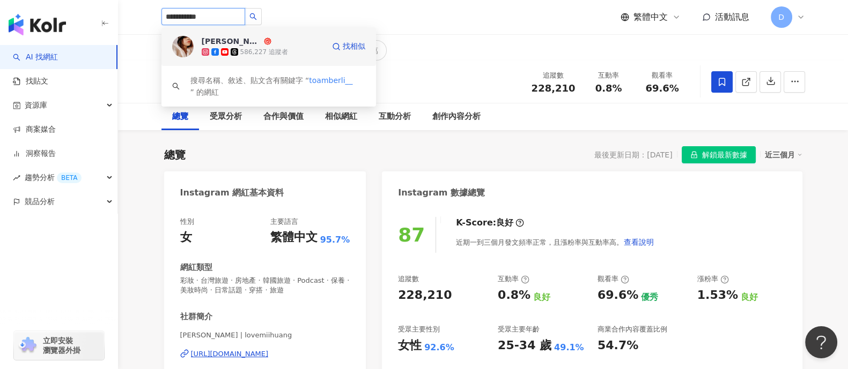
drag, startPoint x: 252, startPoint y: 47, endPoint x: 256, endPoint y: 41, distance: 7.3
click at [253, 45] on div "AMBER李安柏 586,227 追蹤者" at bounding box center [263, 46] width 122 height 21
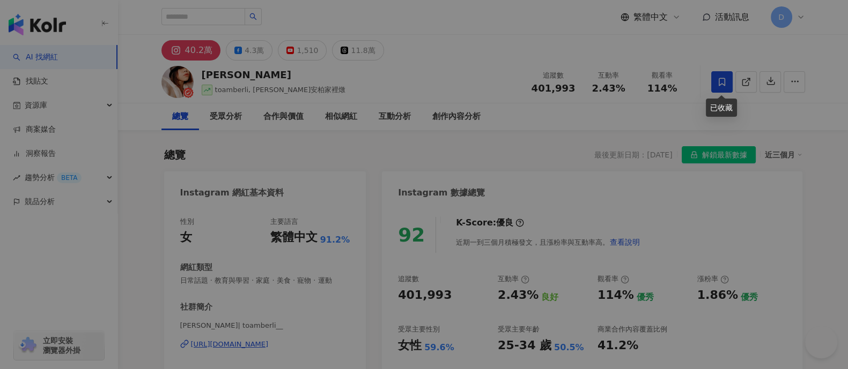
click at [603, 86] on div "加入網紅收藏 建立 STB x CAG+ [DOMAIN_NAME] 3 KOL 加入 STB X CI 100PAN 2 KOL 加入 W&S 22 KOL…" at bounding box center [424, 184] width 848 height 369
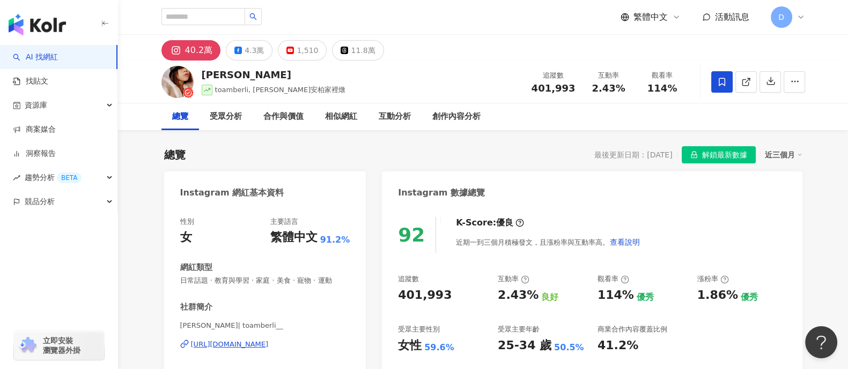
click at [590, 87] on div "加入網紅收藏 建立 STB x CAG+ [DOMAIN_NAME] 3 KOL 加入 STB X CI 100PAN 2 KOL 加入 W&S 22 KOL…" at bounding box center [424, 184] width 848 height 369
click at [601, 87] on div at bounding box center [424, 184] width 848 height 369
click at [601, 88] on span "2.43%" at bounding box center [607, 88] width 33 height 11
click at [613, 91] on span "2.43%" at bounding box center [607, 88] width 33 height 11
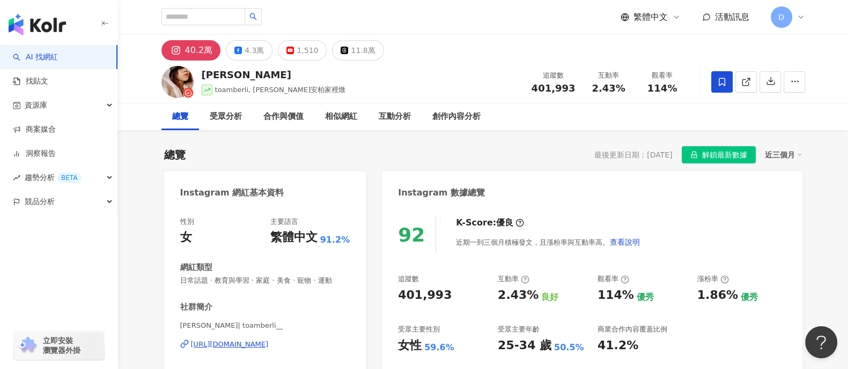
drag, startPoint x: 613, startPoint y: 90, endPoint x: 636, endPoint y: 78, distance: 25.7
click at [613, 89] on span "2.43%" at bounding box center [607, 88] width 33 height 11
drag, startPoint x: 595, startPoint y: 87, endPoint x: 634, endPoint y: 85, distance: 38.7
click at [634, 85] on div "互動率 2.43%" at bounding box center [609, 81] width 54 height 23
copy span "2.43%"
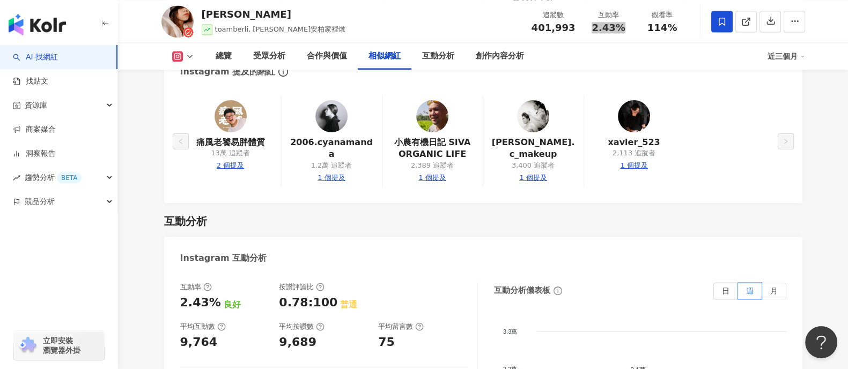
scroll to position [2279, 0]
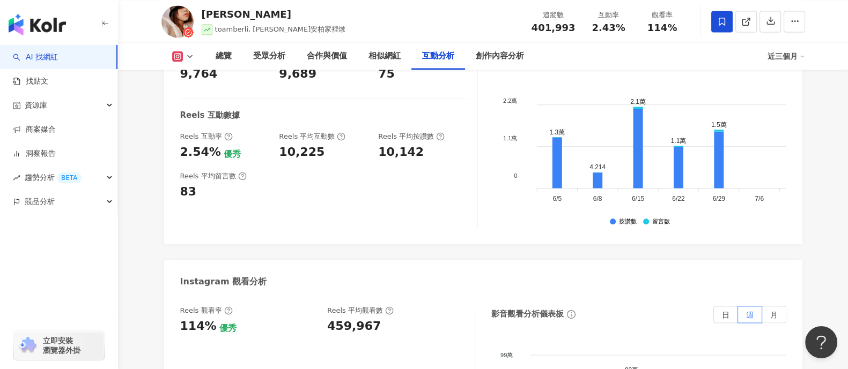
click at [346, 319] on div "459,967" at bounding box center [354, 327] width 54 height 17
copy div "459,967"
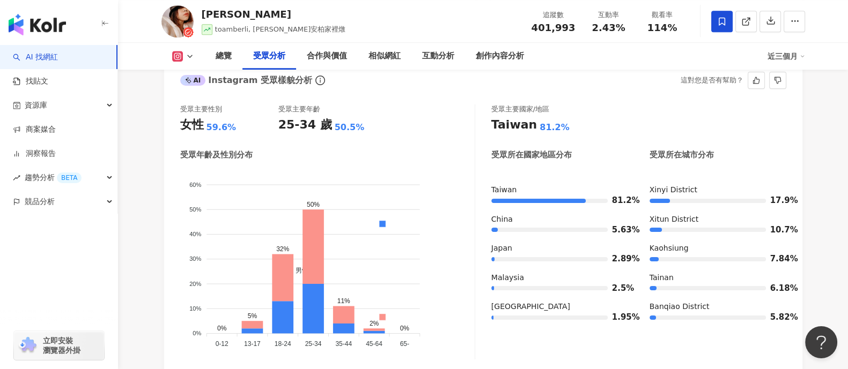
scroll to position [938, 0]
